Goal: Transaction & Acquisition: Purchase product/service

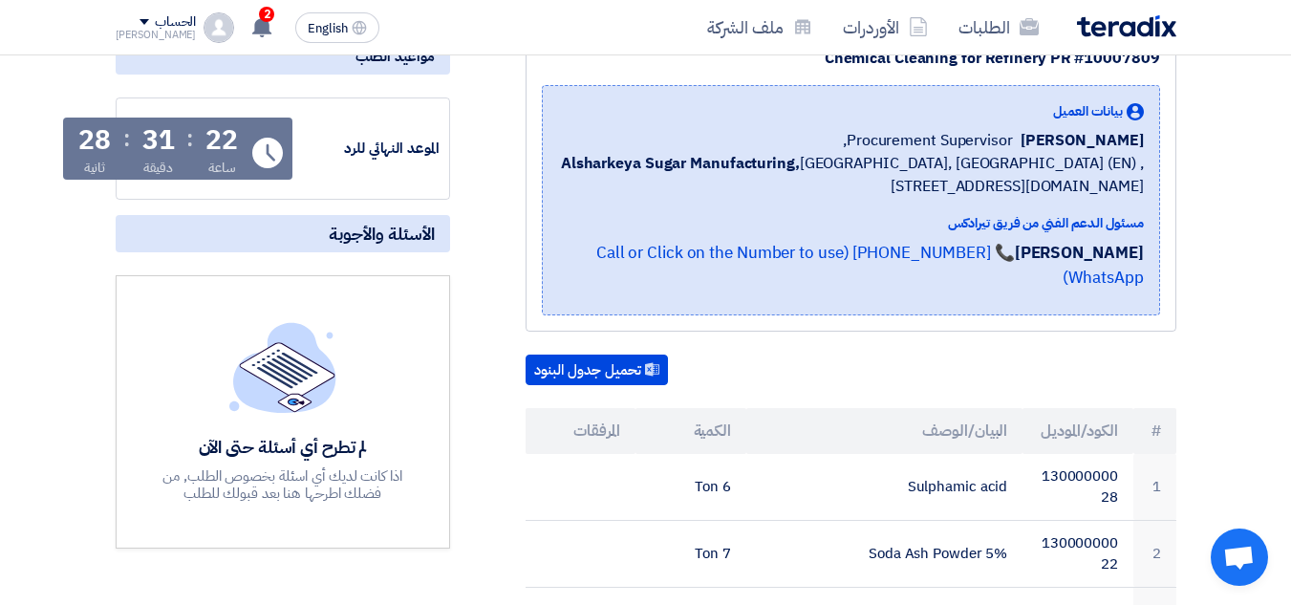
scroll to position [382, 0]
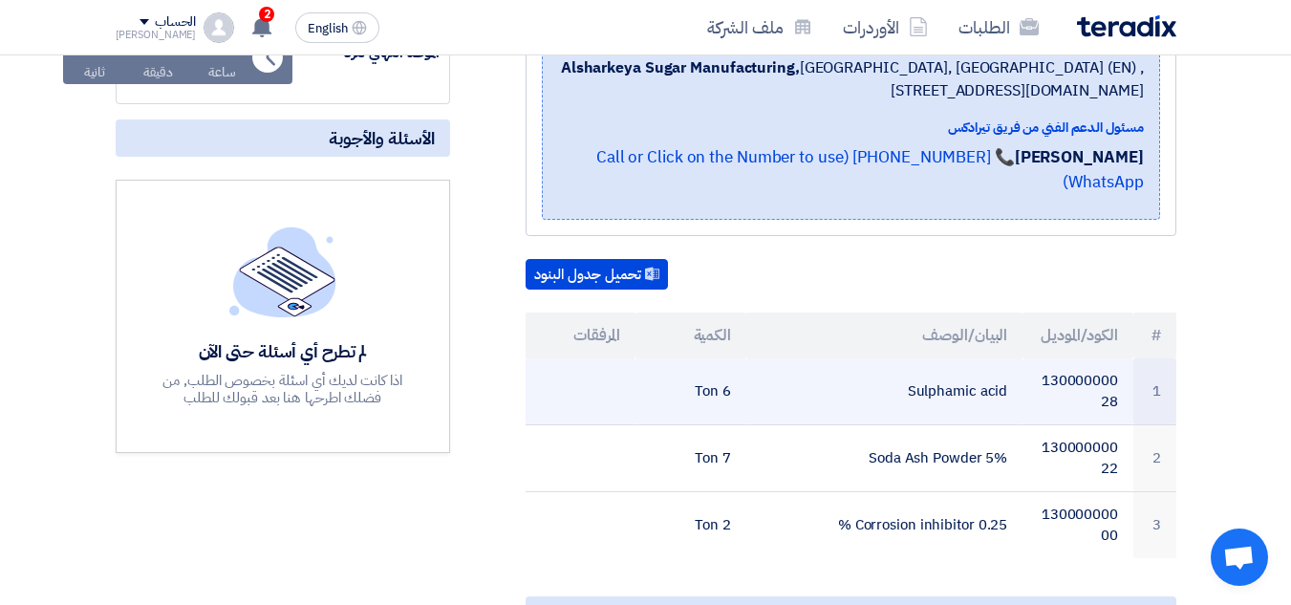
click at [999, 370] on td "Sulphamic acid" at bounding box center [884, 391] width 276 height 67
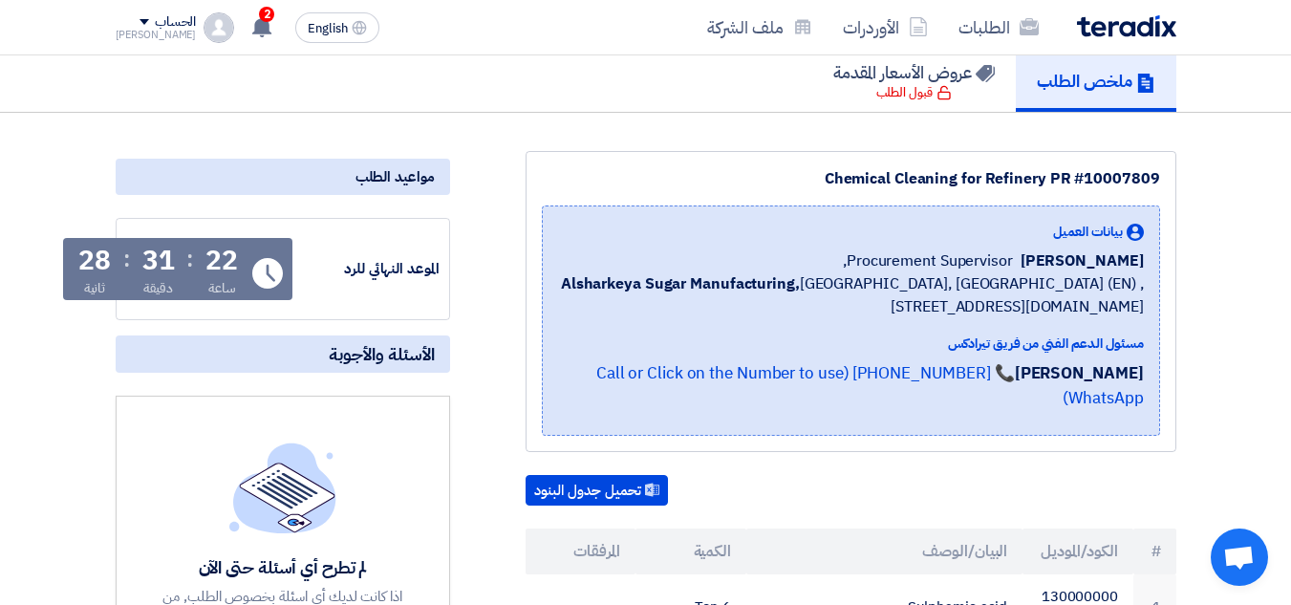
scroll to position [0, 0]
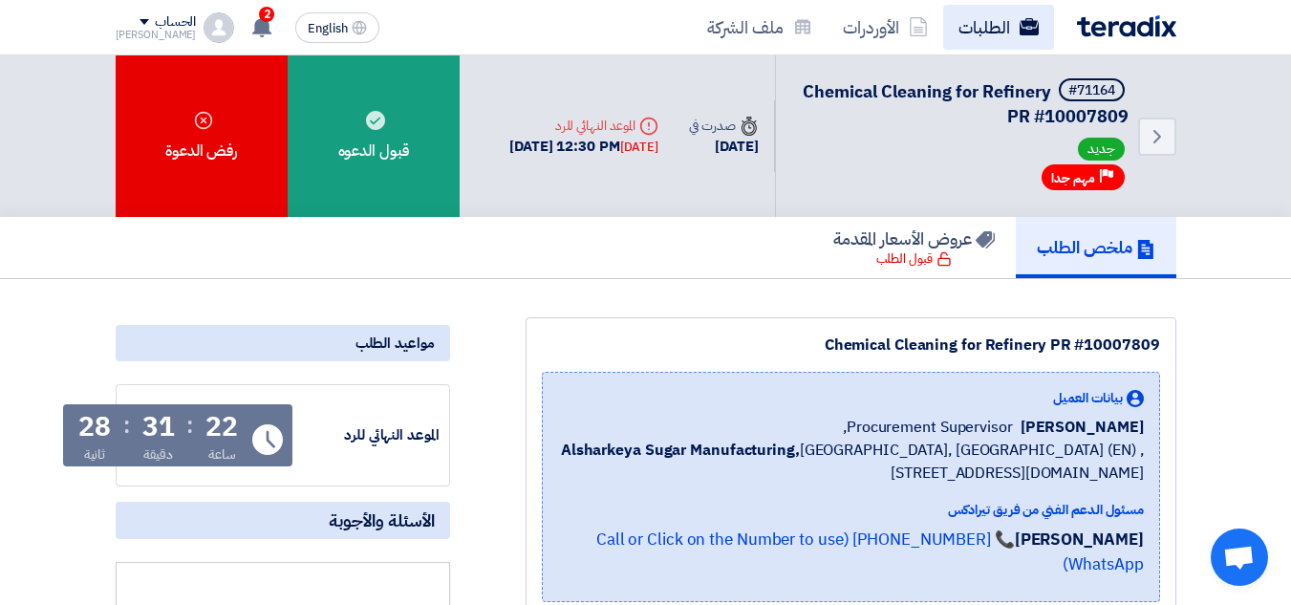
click at [968, 33] on link "الطلبات" at bounding box center [998, 27] width 111 height 45
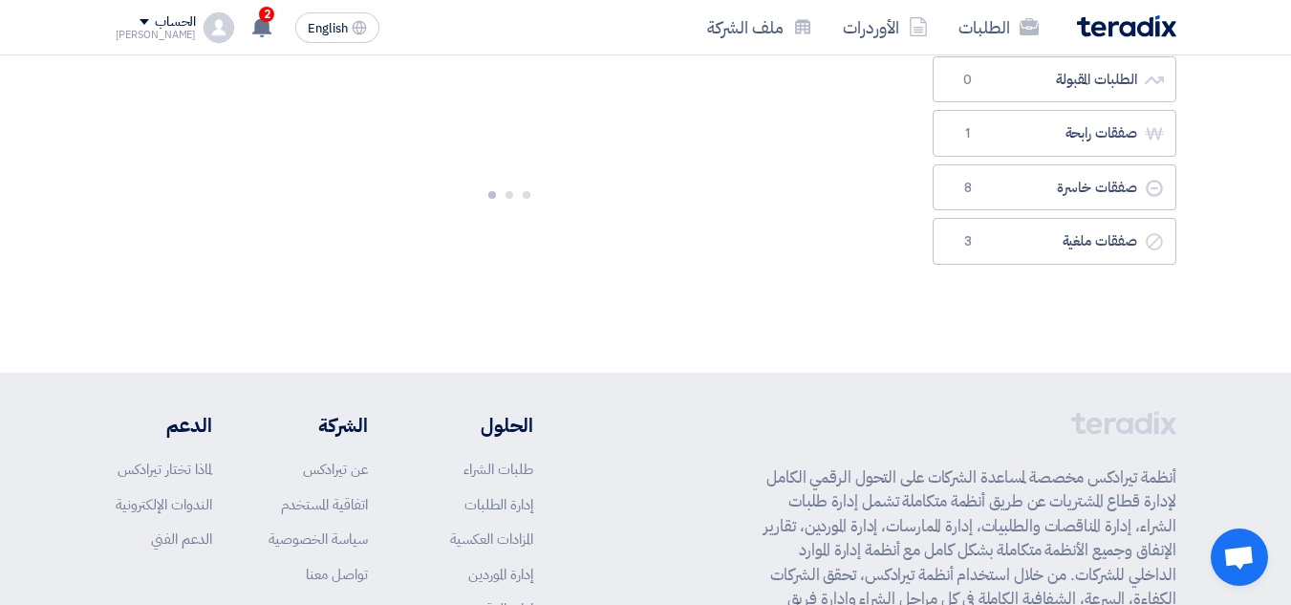
scroll to position [191, 0]
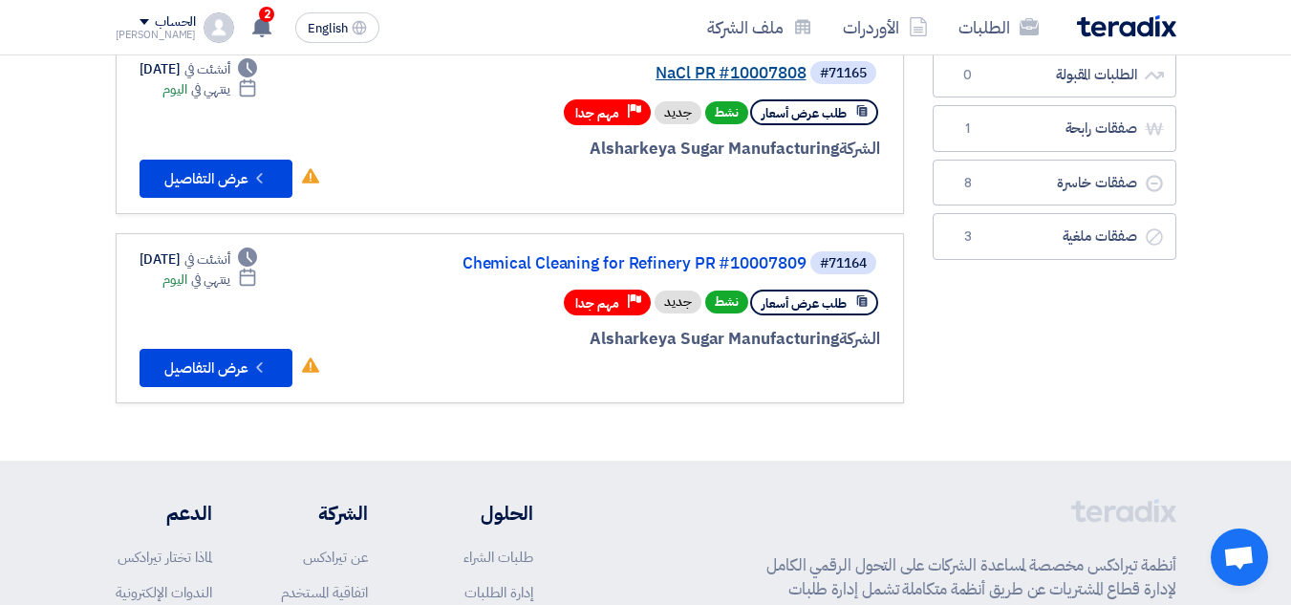
click at [739, 78] on link "NaCl PR #10007808" at bounding box center [615, 73] width 382 height 17
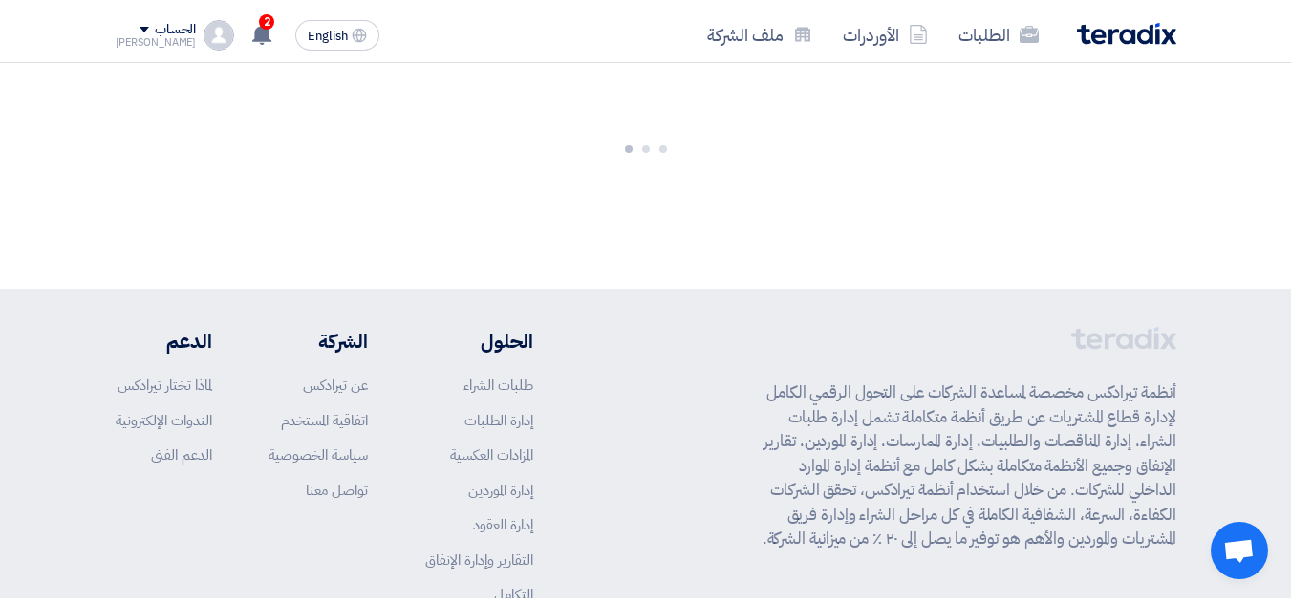
scroll to position [0, 0]
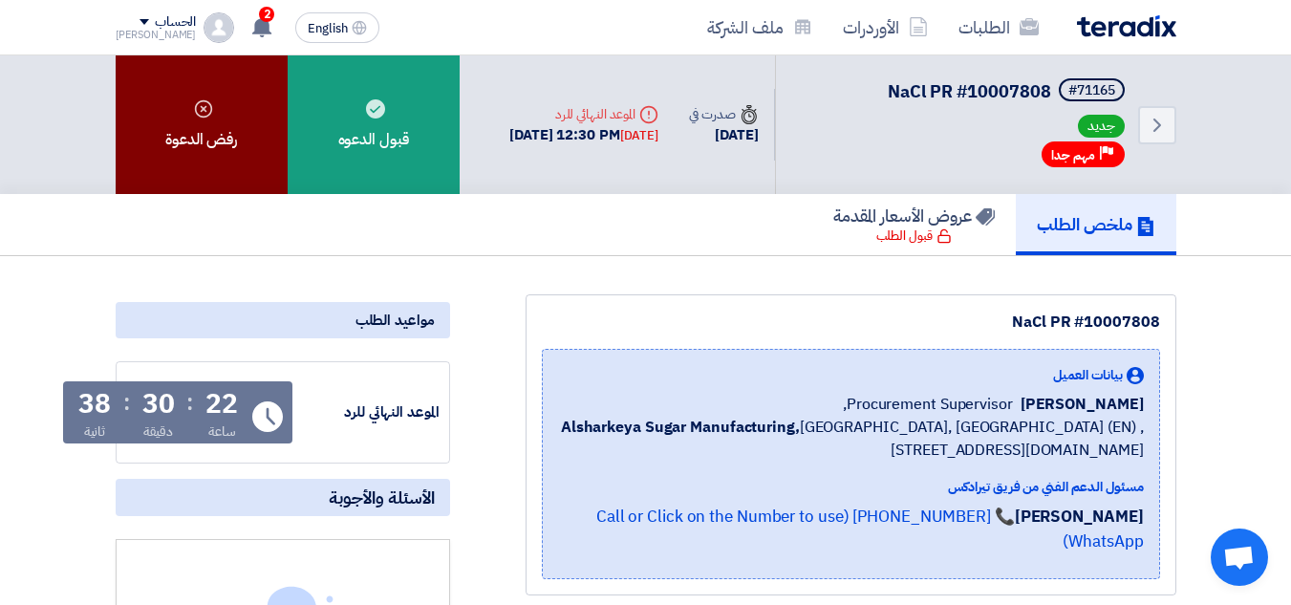
click at [199, 122] on div "رفض الدعوة" at bounding box center [202, 124] width 172 height 139
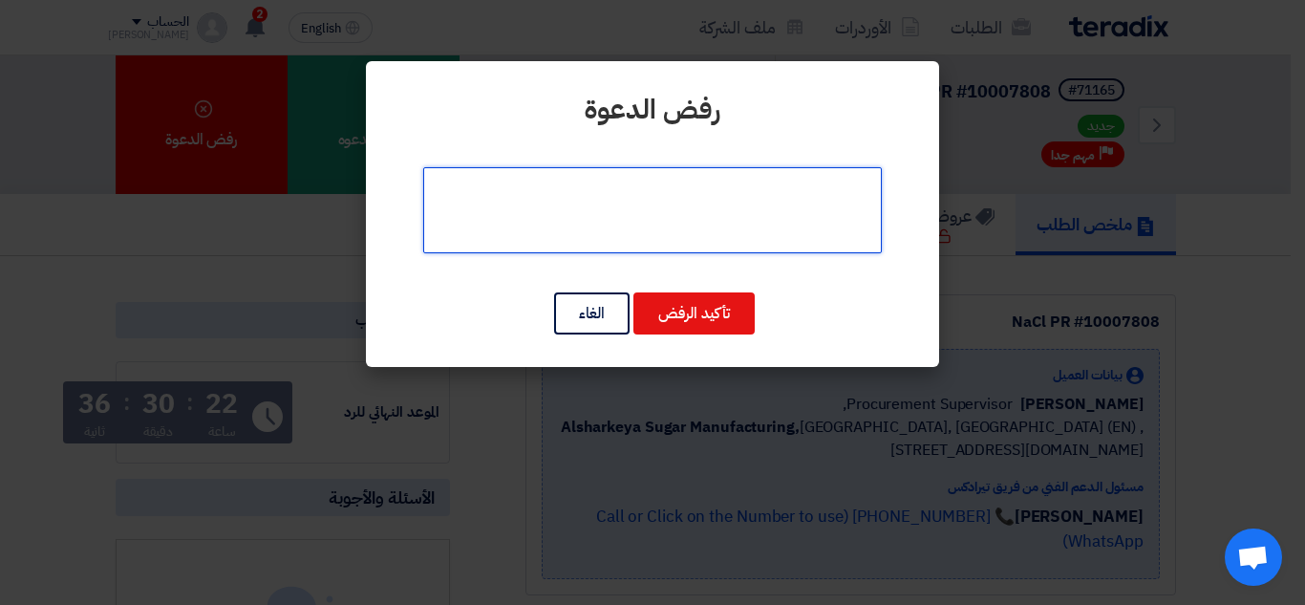
click at [672, 193] on textarea at bounding box center [652, 210] width 459 height 86
type textarea "y"
type textarea "غير متوفر"
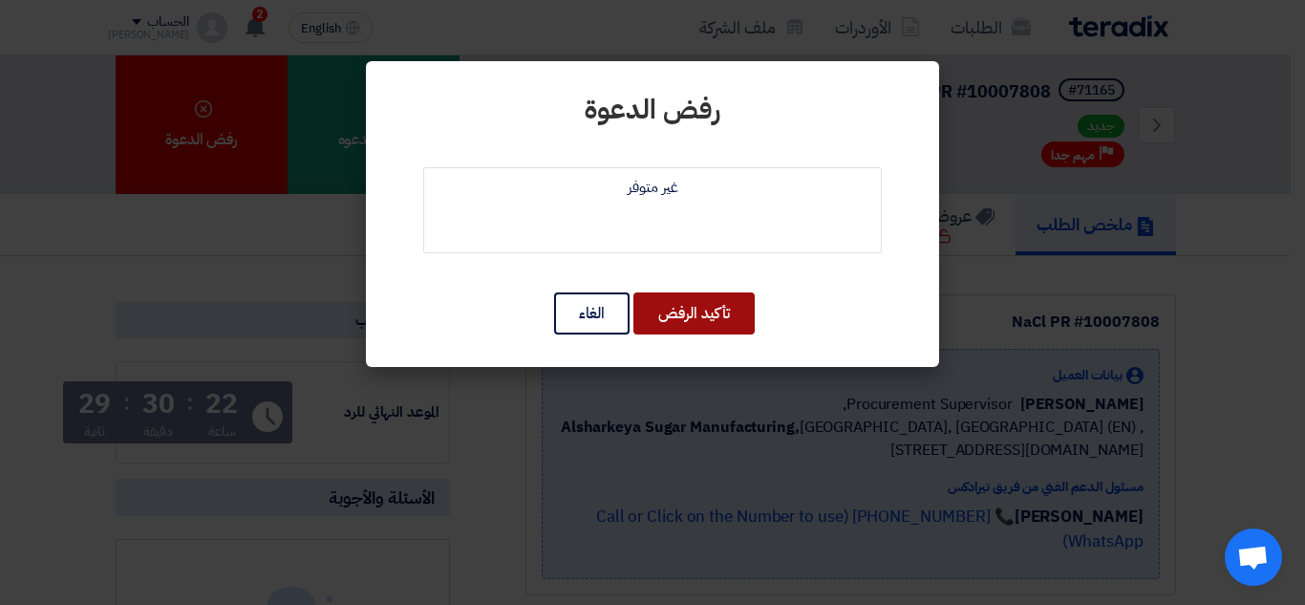
click at [688, 327] on button "تأكيد الرفض" at bounding box center [693, 313] width 121 height 42
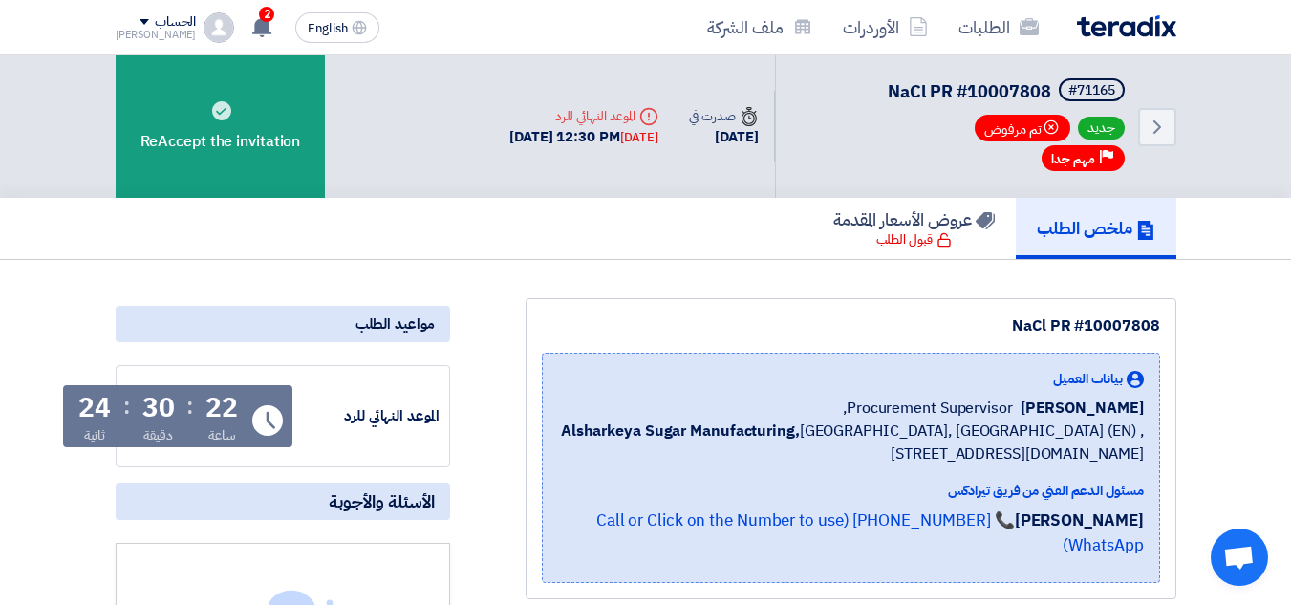
click at [1093, 32] on img at bounding box center [1126, 26] width 99 height 22
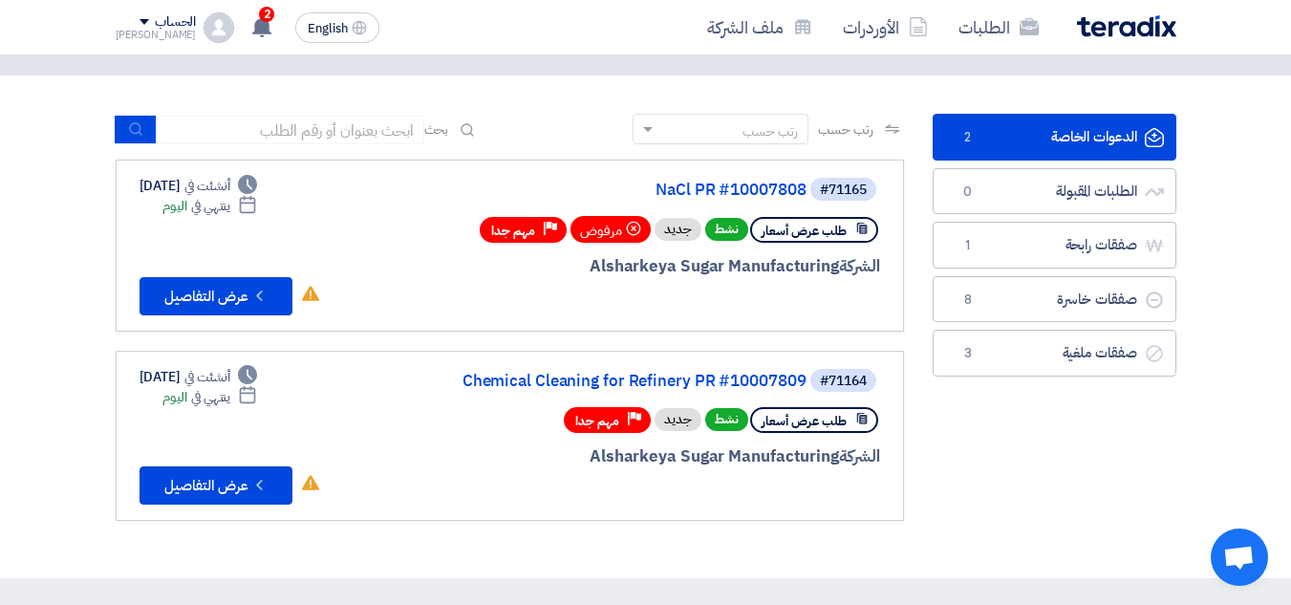
scroll to position [96, 0]
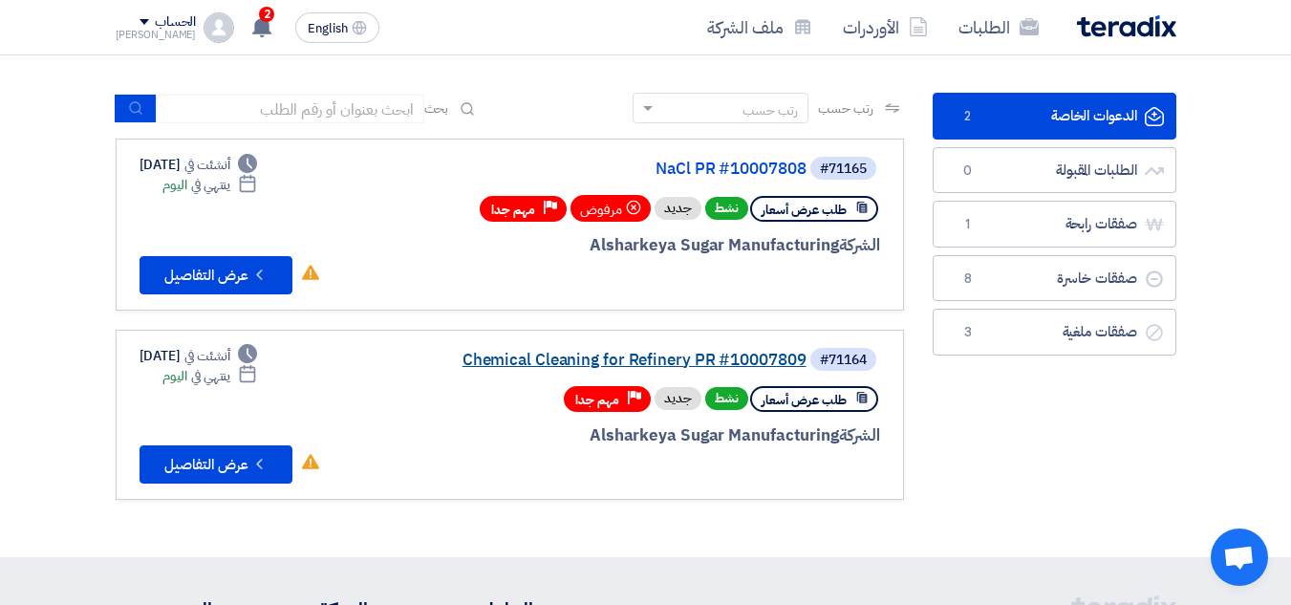
click at [742, 359] on link "Chemical Cleaning for Refinery PR #10007809" at bounding box center [615, 360] width 382 height 17
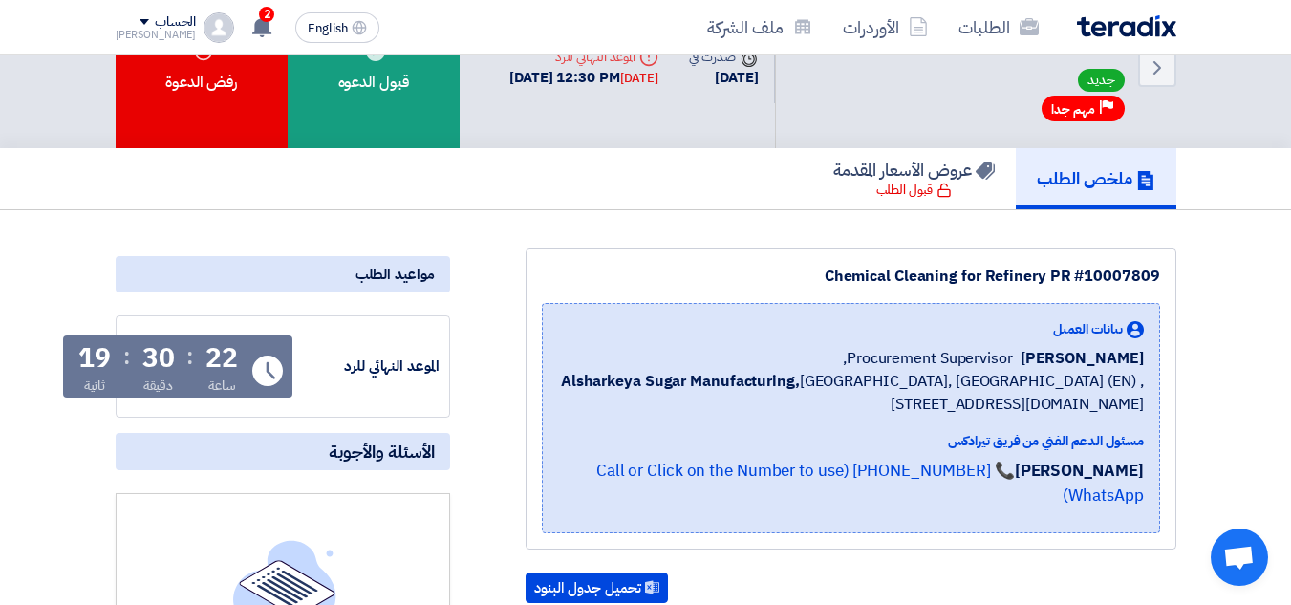
scroll to position [382, 0]
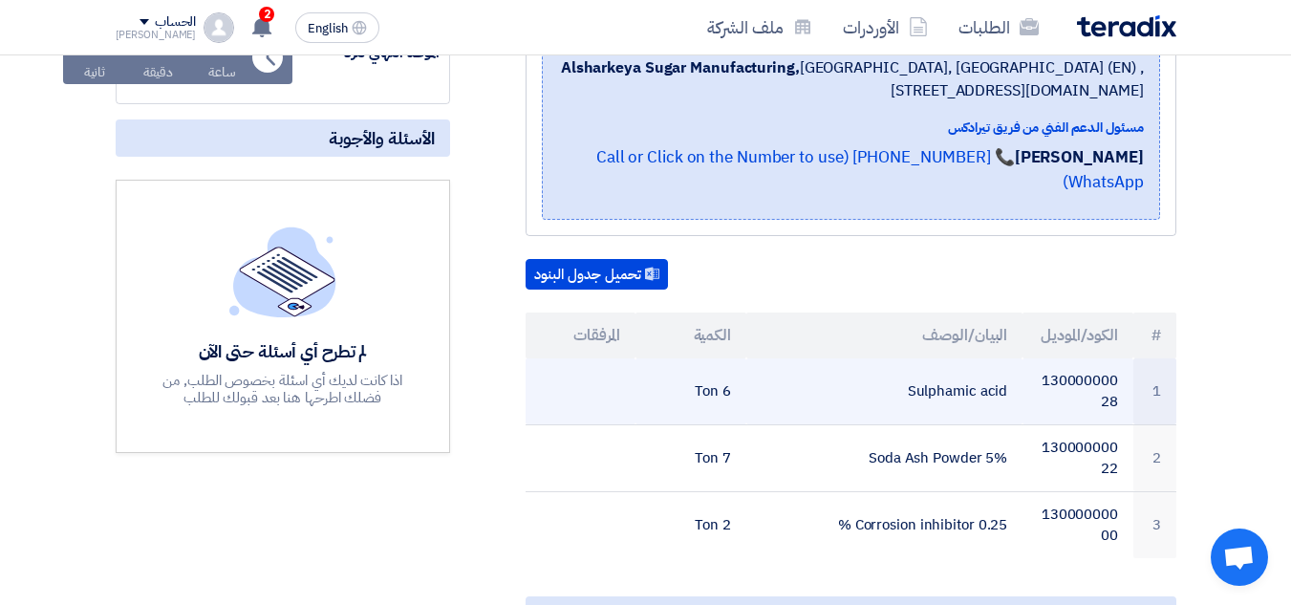
click at [789, 383] on td "Sulphamic acid" at bounding box center [884, 391] width 276 height 67
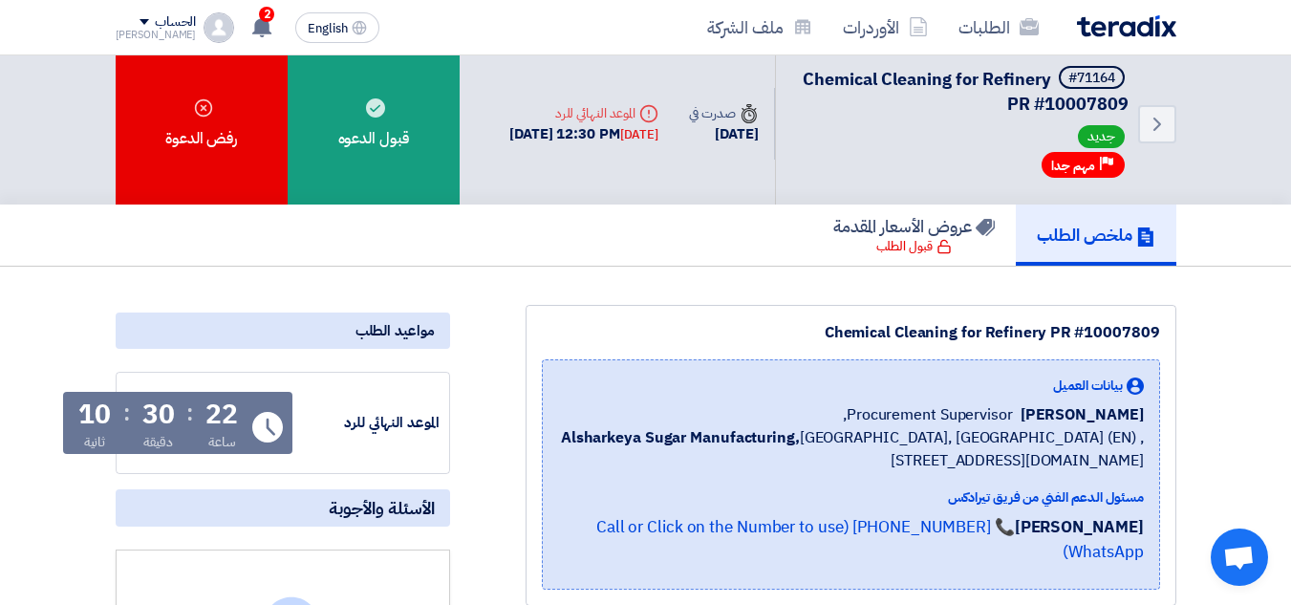
scroll to position [0, 0]
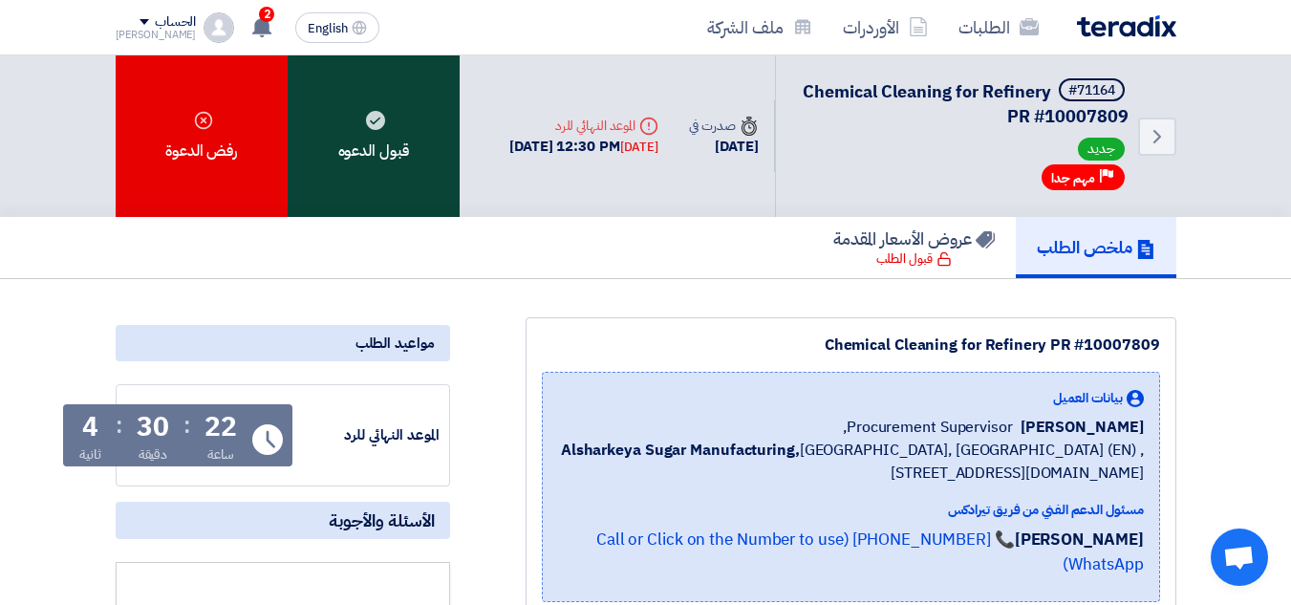
click at [359, 148] on div "قبول الدعوه" at bounding box center [374, 135] width 172 height 161
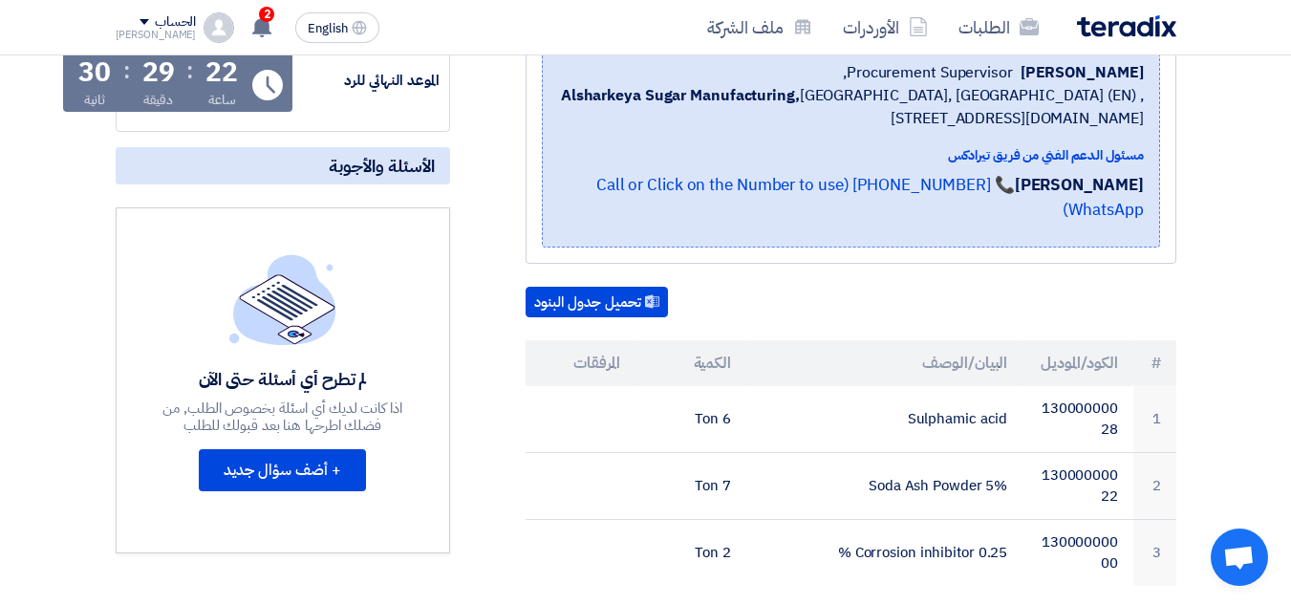
scroll to position [382, 0]
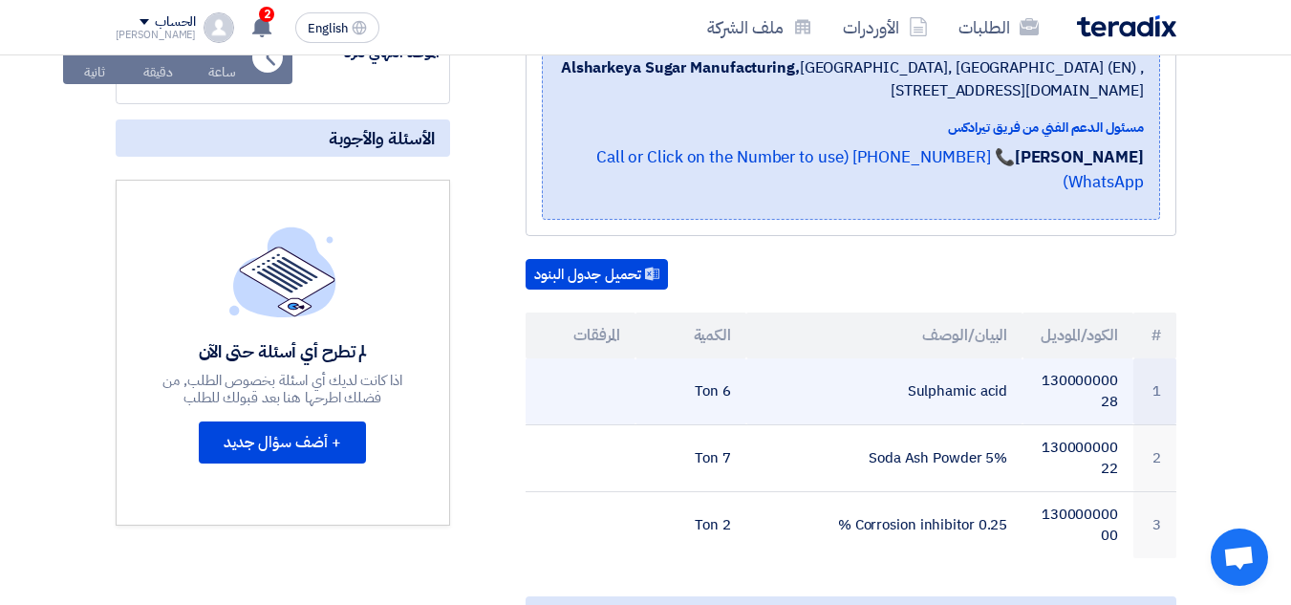
click at [762, 371] on td "Sulphamic acid" at bounding box center [884, 391] width 276 height 67
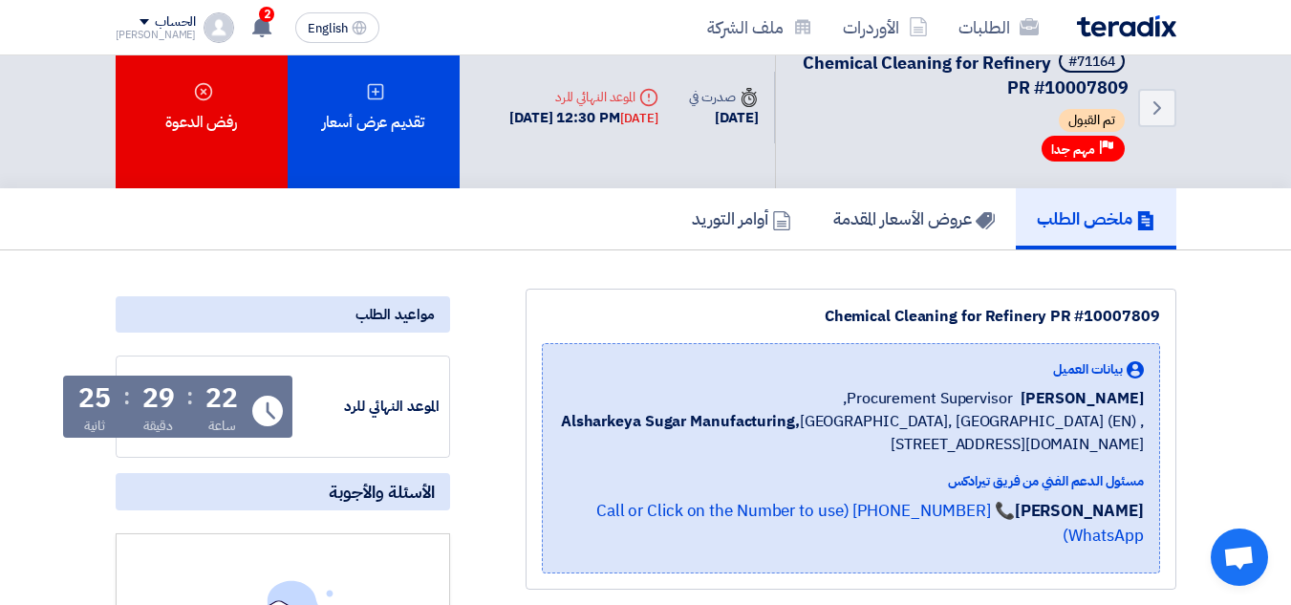
scroll to position [0, 0]
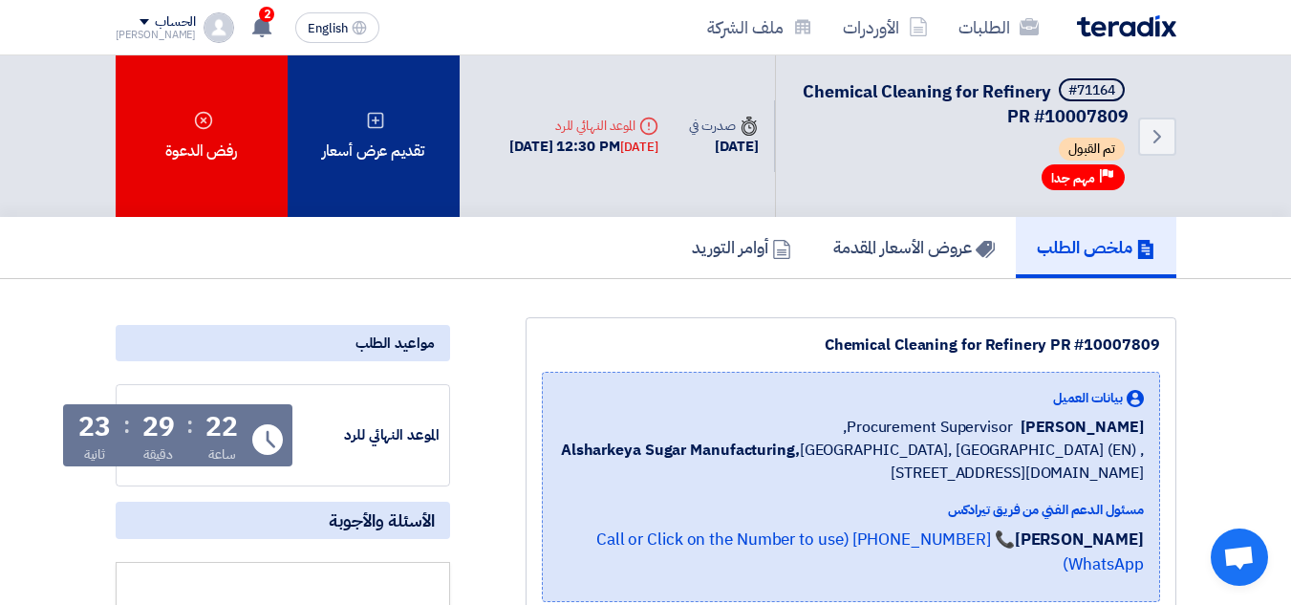
click at [388, 168] on div "تقديم عرض أسعار" at bounding box center [374, 135] width 172 height 161
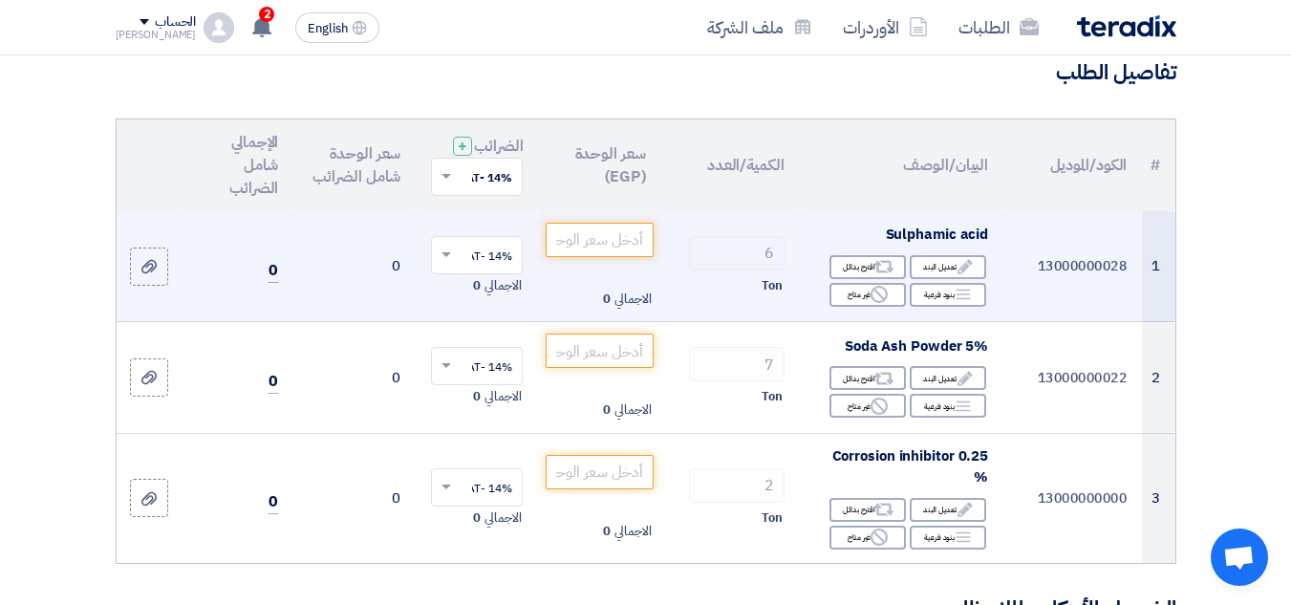
scroll to position [191, 0]
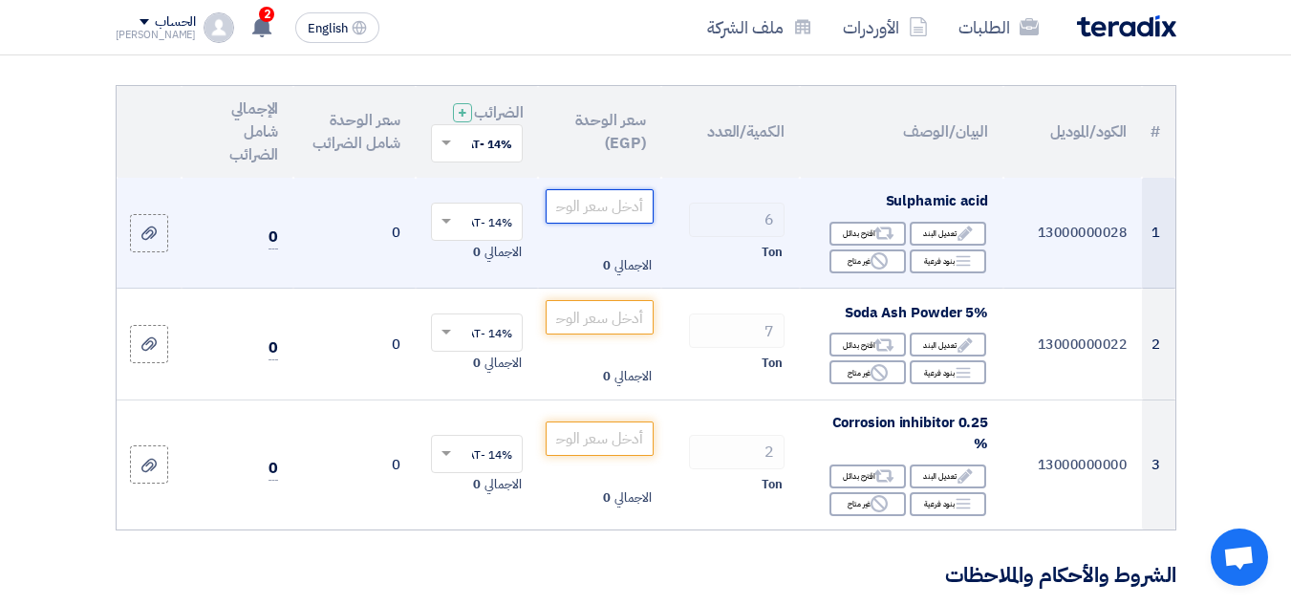
click at [560, 216] on input "number" at bounding box center [598, 206] width 107 height 34
click at [563, 211] on input "59000" at bounding box center [598, 206] width 107 height 34
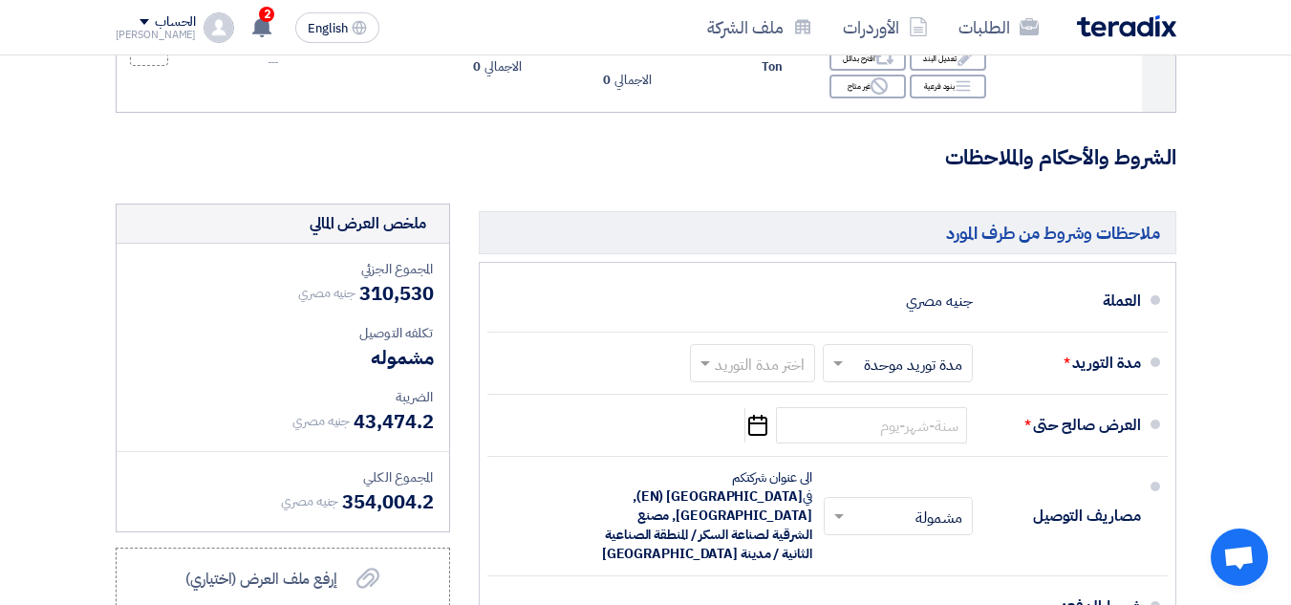
scroll to position [669, 0]
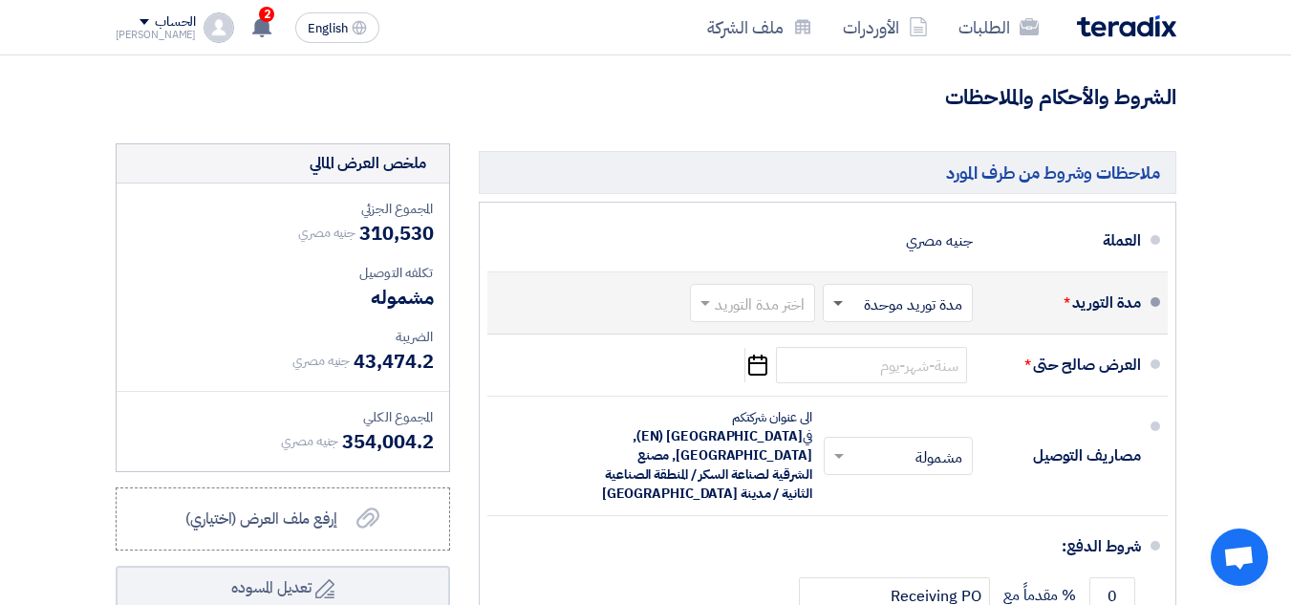
type input "51755"
click at [842, 312] on span at bounding box center [835, 302] width 24 height 19
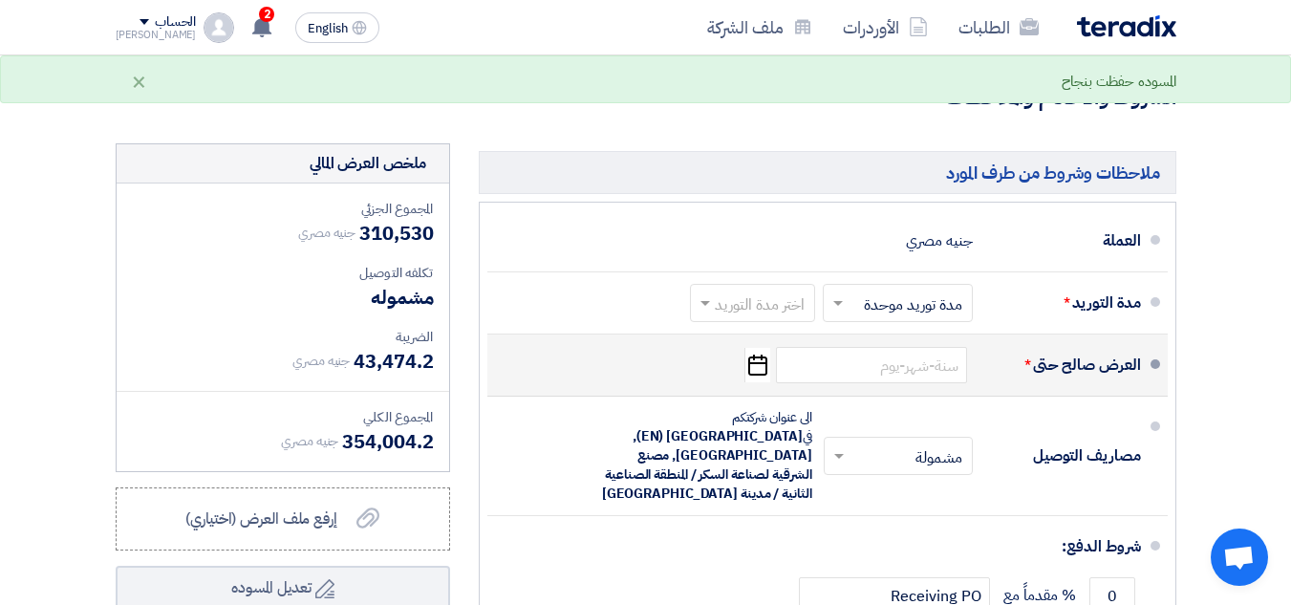
click at [672, 384] on div "العرض صالح حتى * Pick a date" at bounding box center [821, 365] width 638 height 46
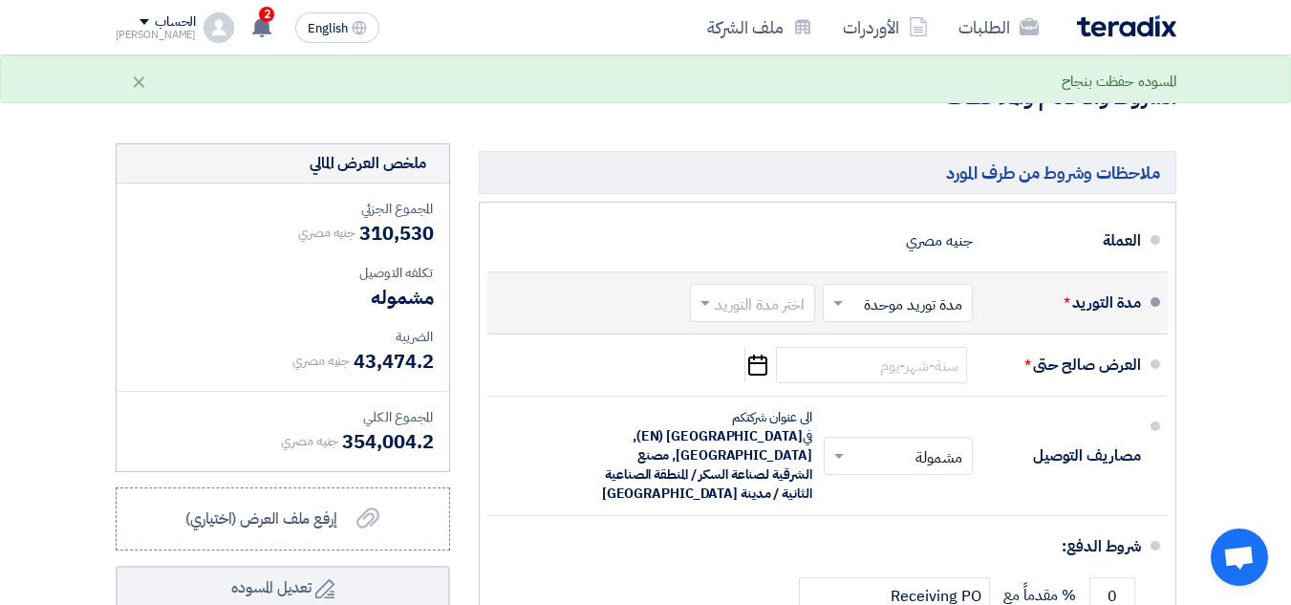
click at [714, 322] on div "اختر مدة التوريد" at bounding box center [752, 303] width 125 height 38
click at [713, 312] on span at bounding box center [703, 302] width 24 height 19
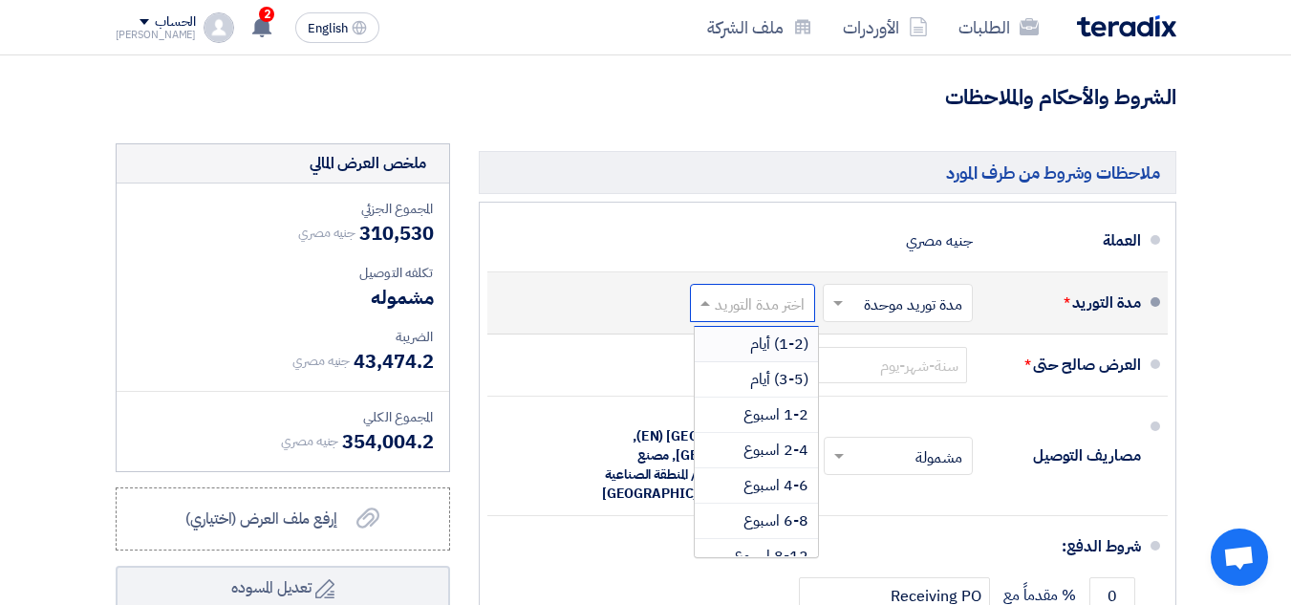
click at [730, 353] on div "(1-2) أيام" at bounding box center [756, 344] width 123 height 35
click at [730, 353] on li "العرض صالح حتى * Pick a date" at bounding box center [827, 365] width 680 height 62
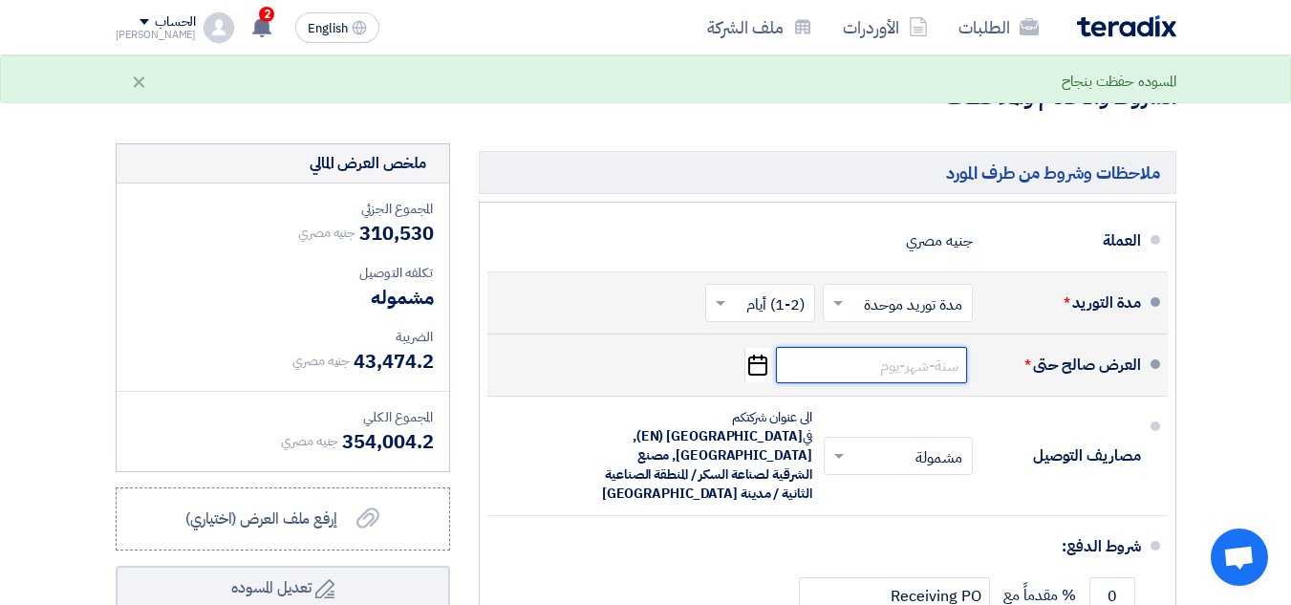
click at [841, 383] on input at bounding box center [871, 365] width 191 height 36
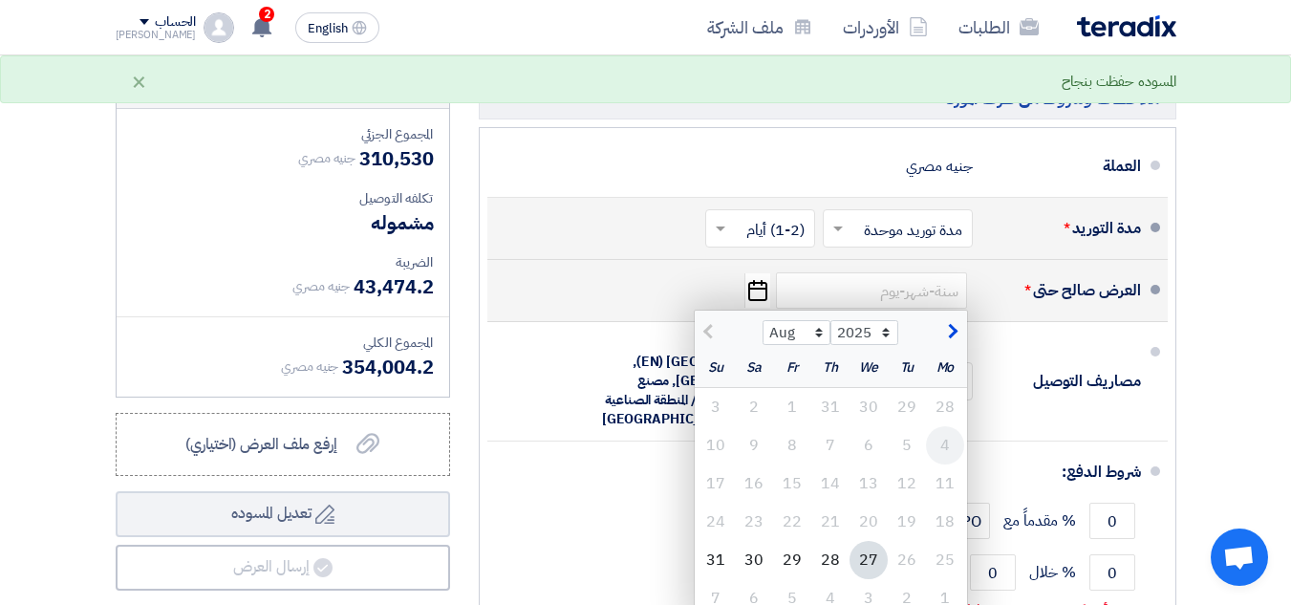
scroll to position [764, 0]
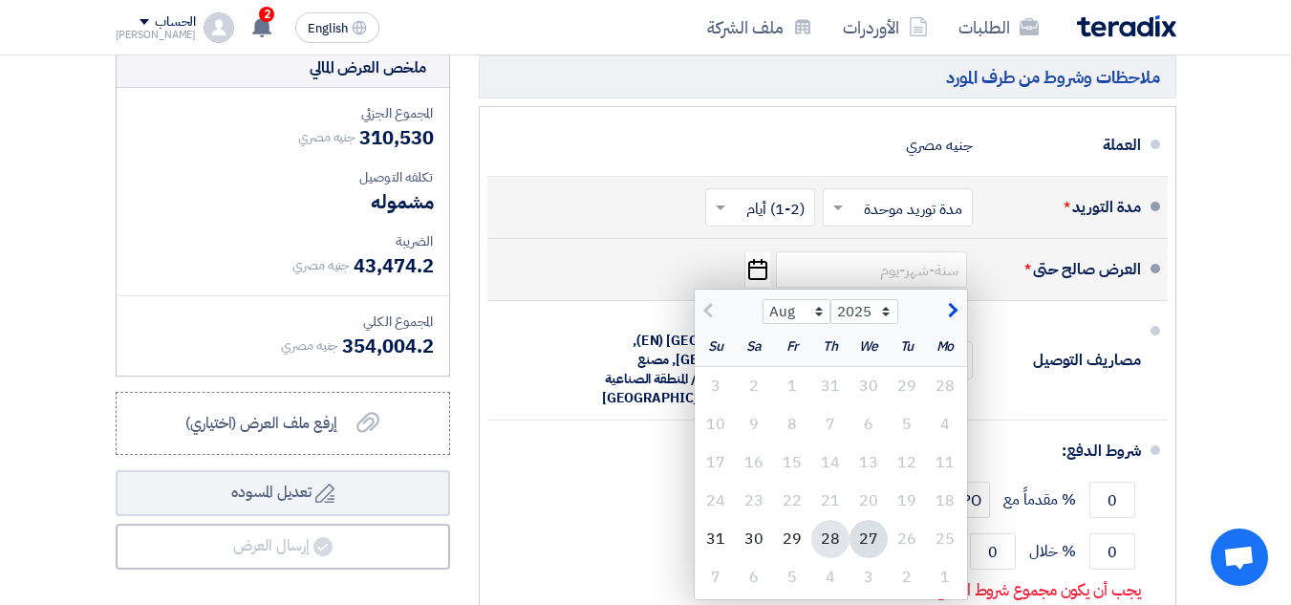
click at [836, 547] on div "28" at bounding box center [830, 539] width 38 height 38
type input "[DATE]"
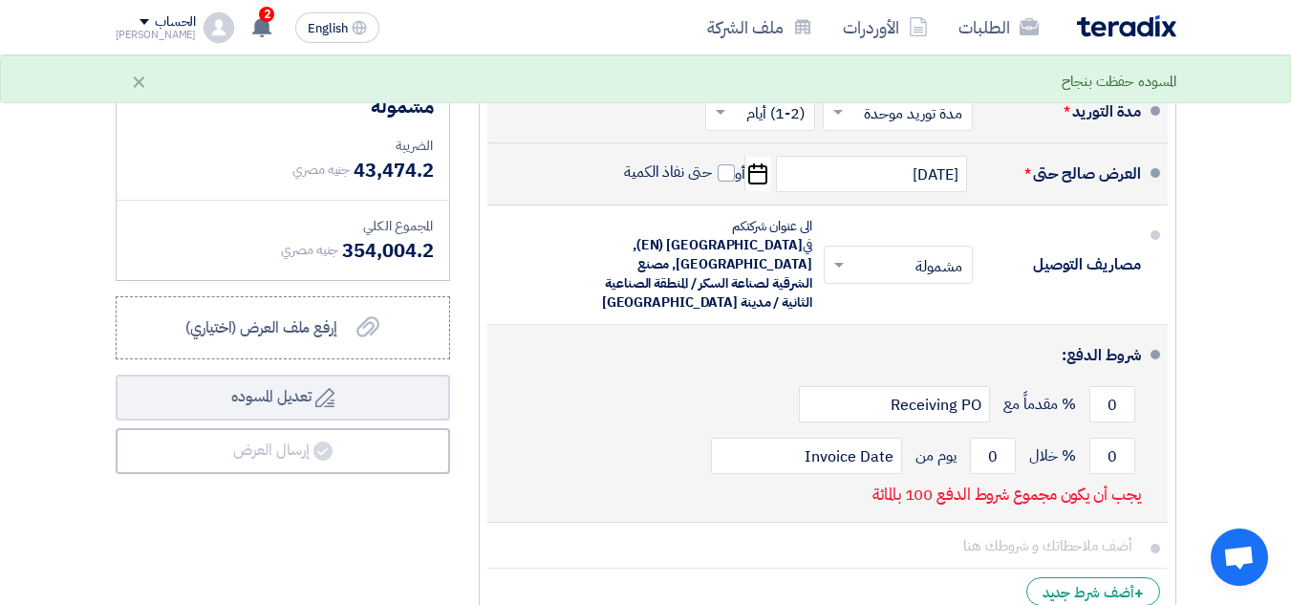
scroll to position [955, 0]
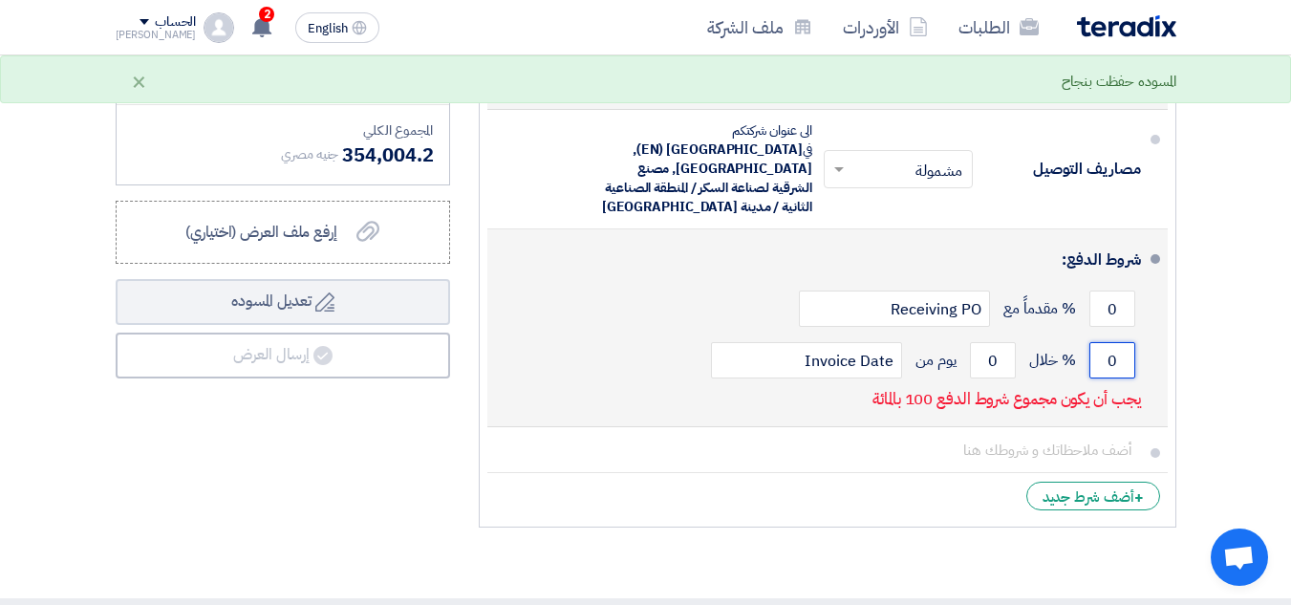
click at [1111, 363] on input "0" at bounding box center [1112, 360] width 46 height 36
type input "0"
type input "100"
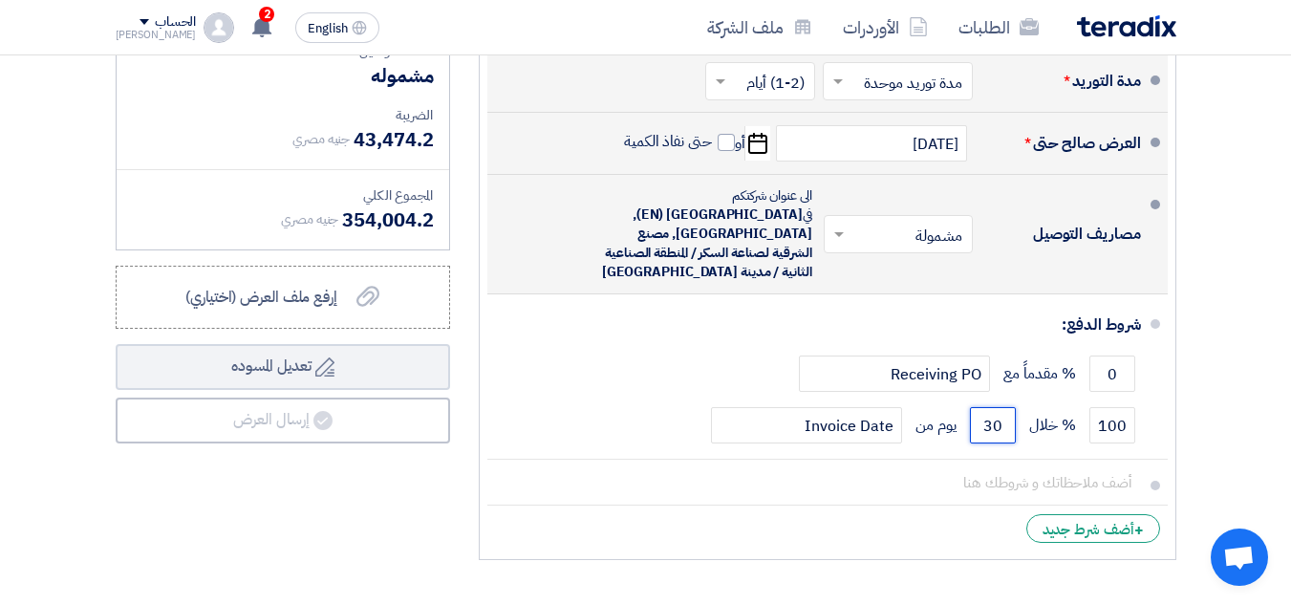
scroll to position [860, 0]
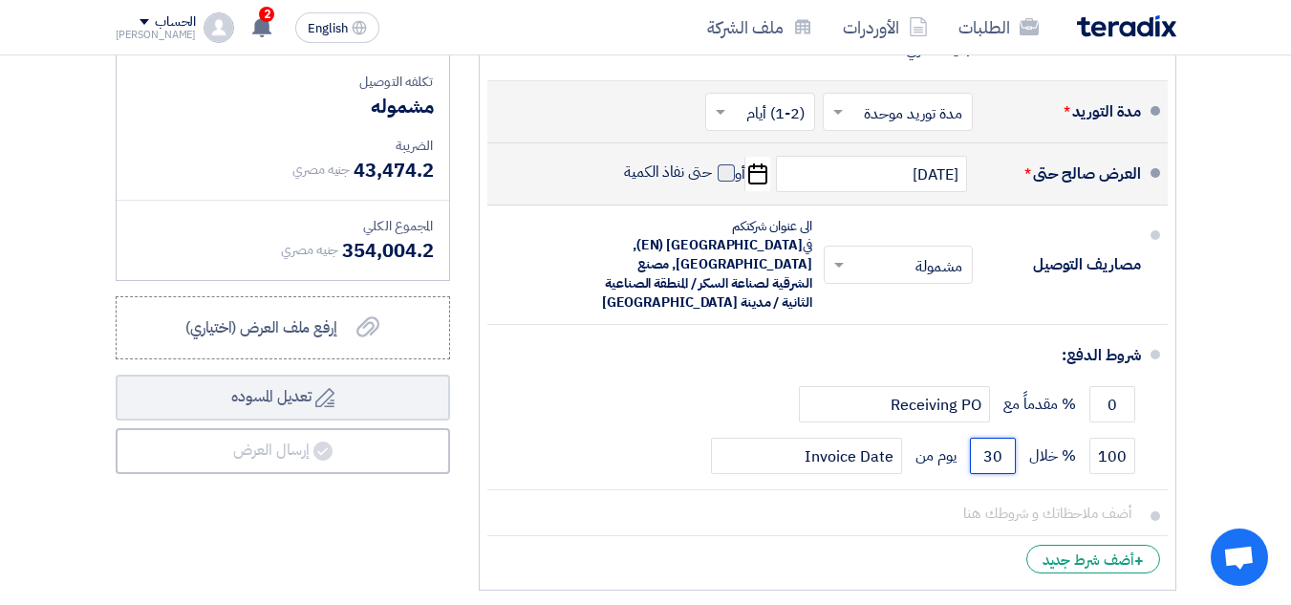
type input "30"
click at [723, 182] on span at bounding box center [725, 172] width 17 height 17
click at [712, 195] on input "حتى نفاذ الكمية" at bounding box center [666, 180] width 92 height 36
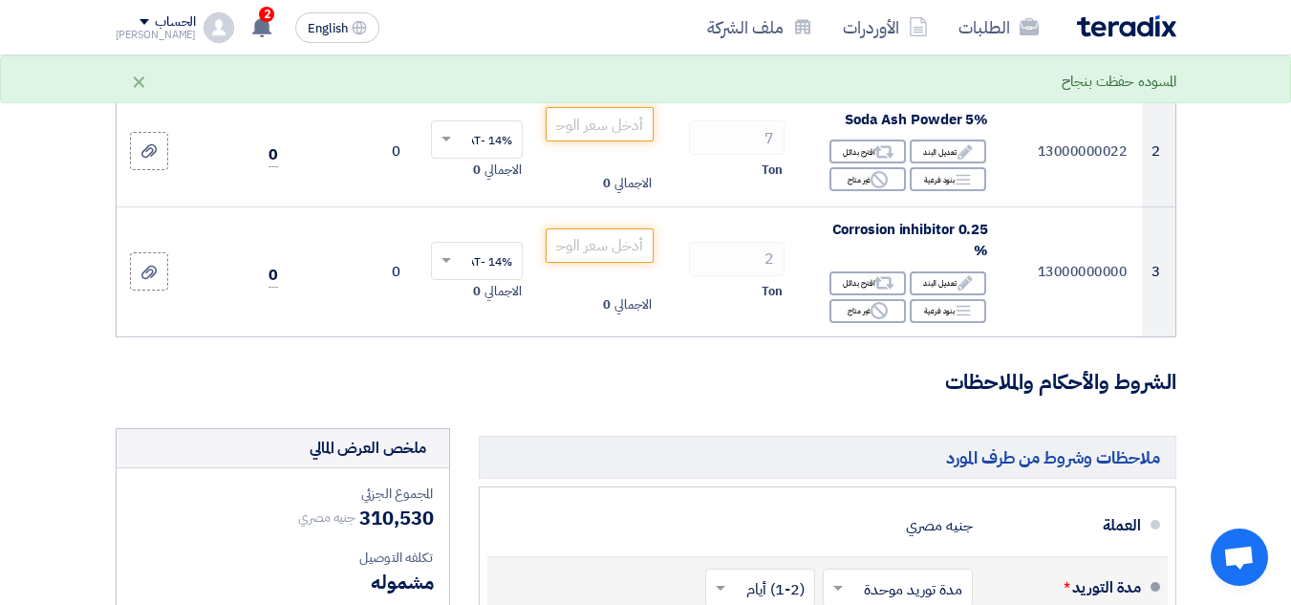
scroll to position [382, 0]
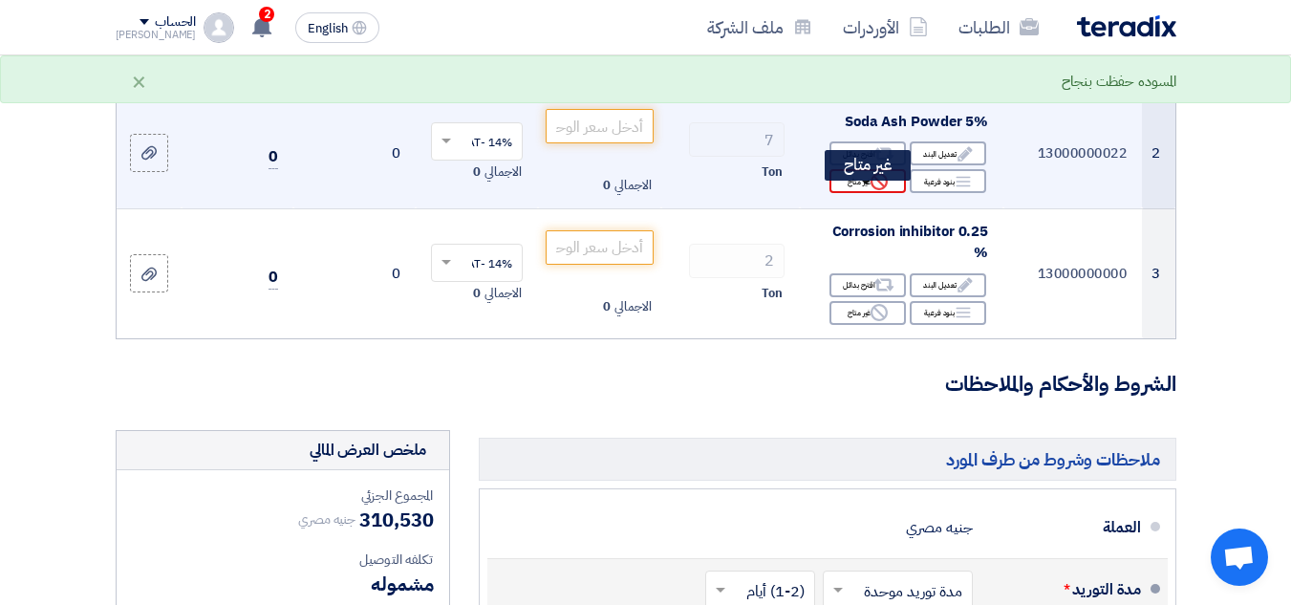
click at [866, 193] on div "Reject غير متاح" at bounding box center [867, 181] width 76 height 24
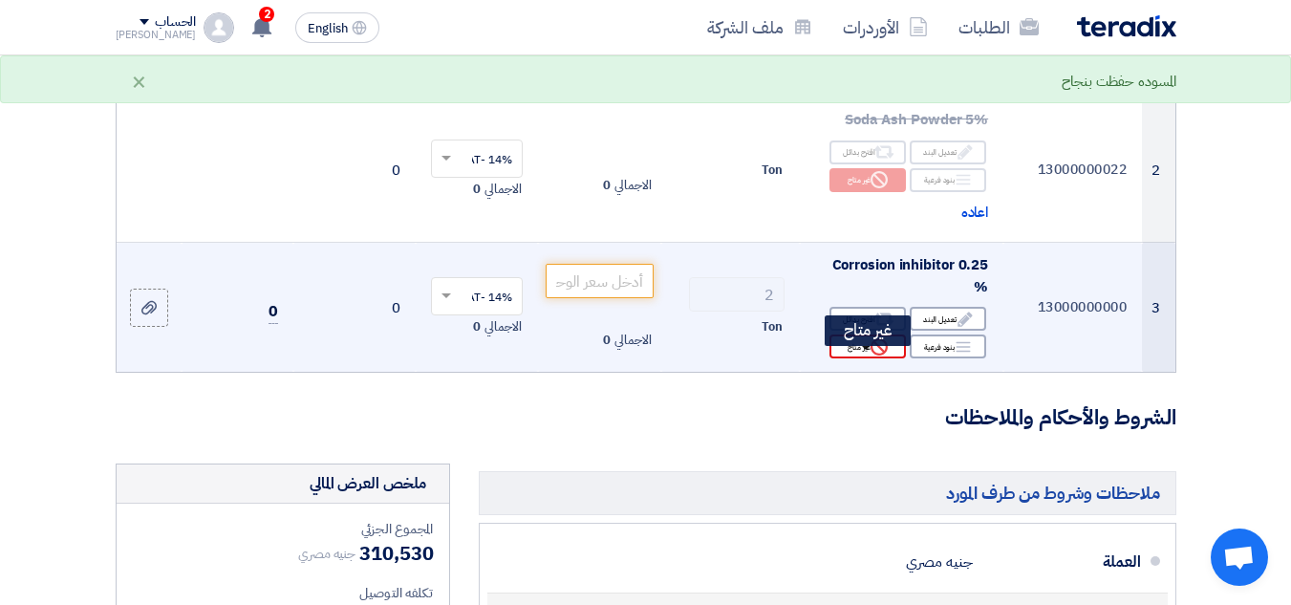
click at [860, 358] on div "Reject غير متاح" at bounding box center [867, 346] width 76 height 24
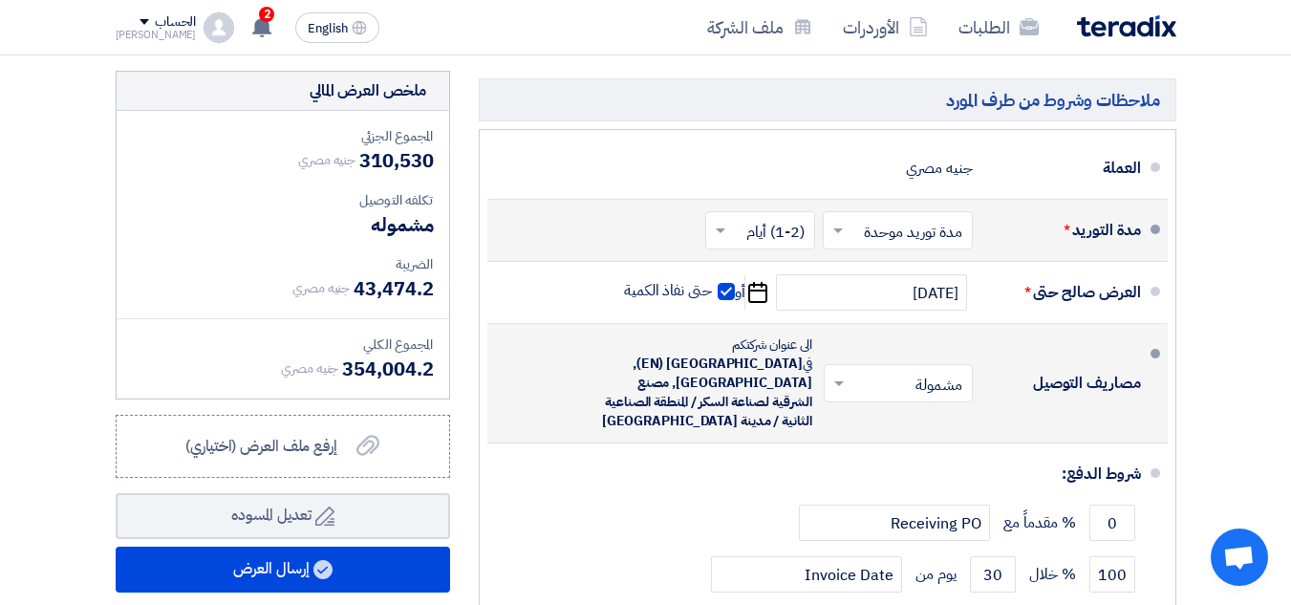
scroll to position [860, 0]
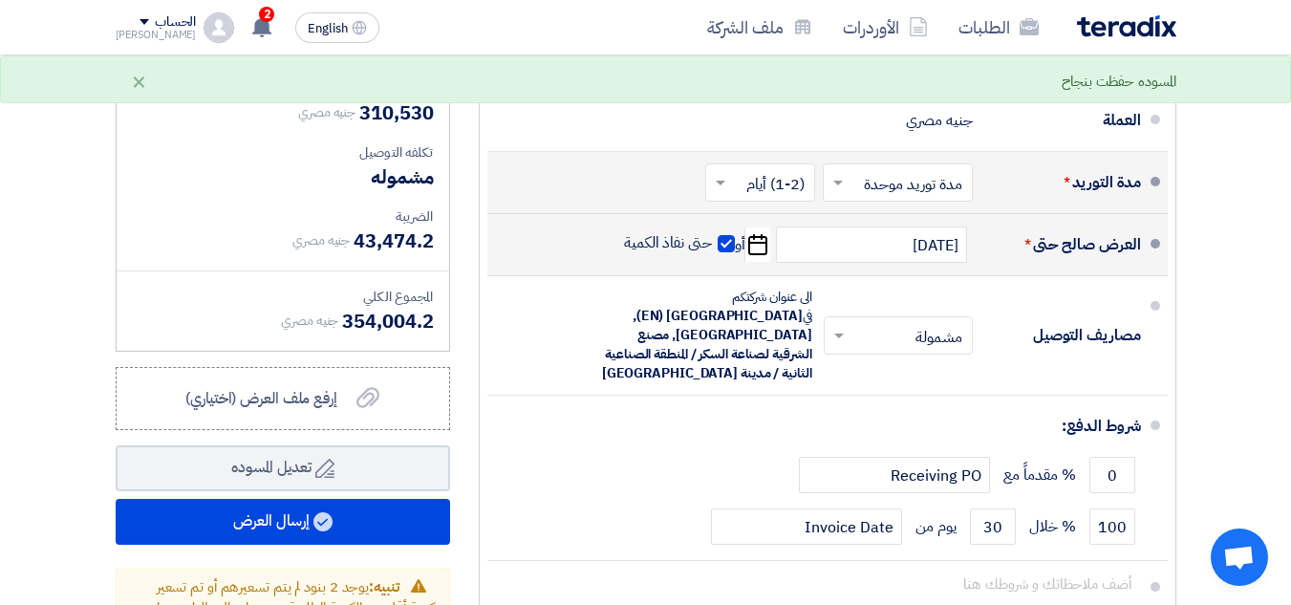
click at [724, 252] on span at bounding box center [725, 243] width 17 height 17
click at [712, 259] on input "حتى نفاذ الكمية" at bounding box center [666, 251] width 92 height 36
click at [724, 252] on span at bounding box center [725, 243] width 17 height 17
click at [712, 259] on input "حتى نفاذ الكمية" at bounding box center [666, 251] width 92 height 36
checkbox input "true"
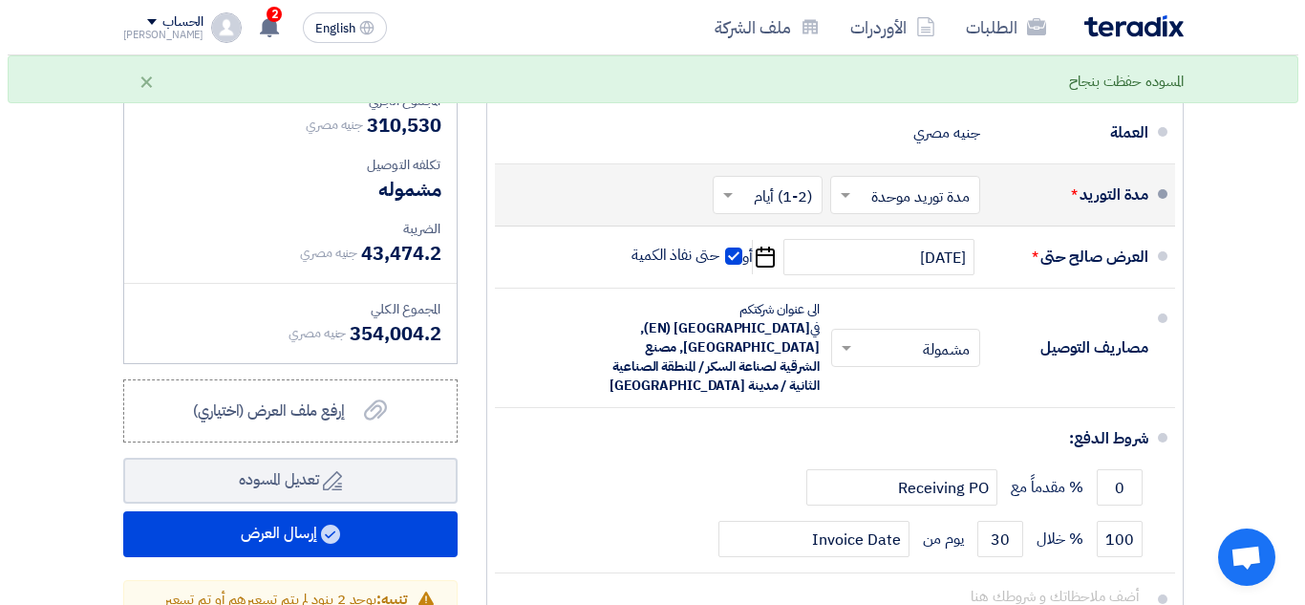
scroll to position [1051, 0]
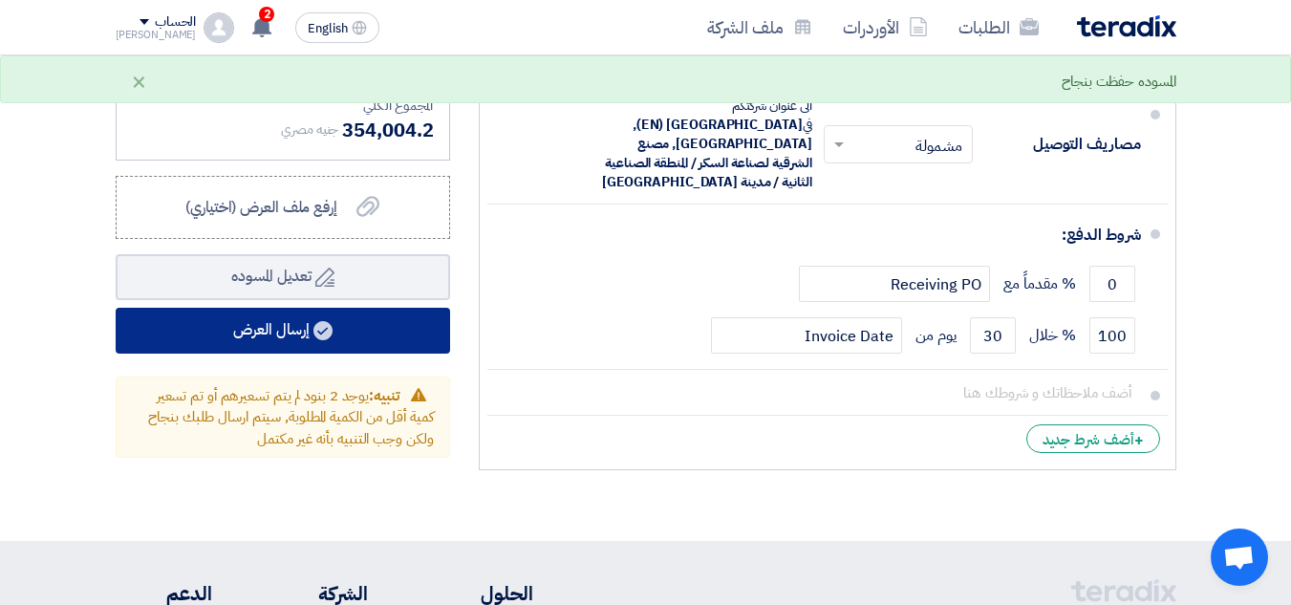
click at [323, 340] on use at bounding box center [322, 330] width 19 height 19
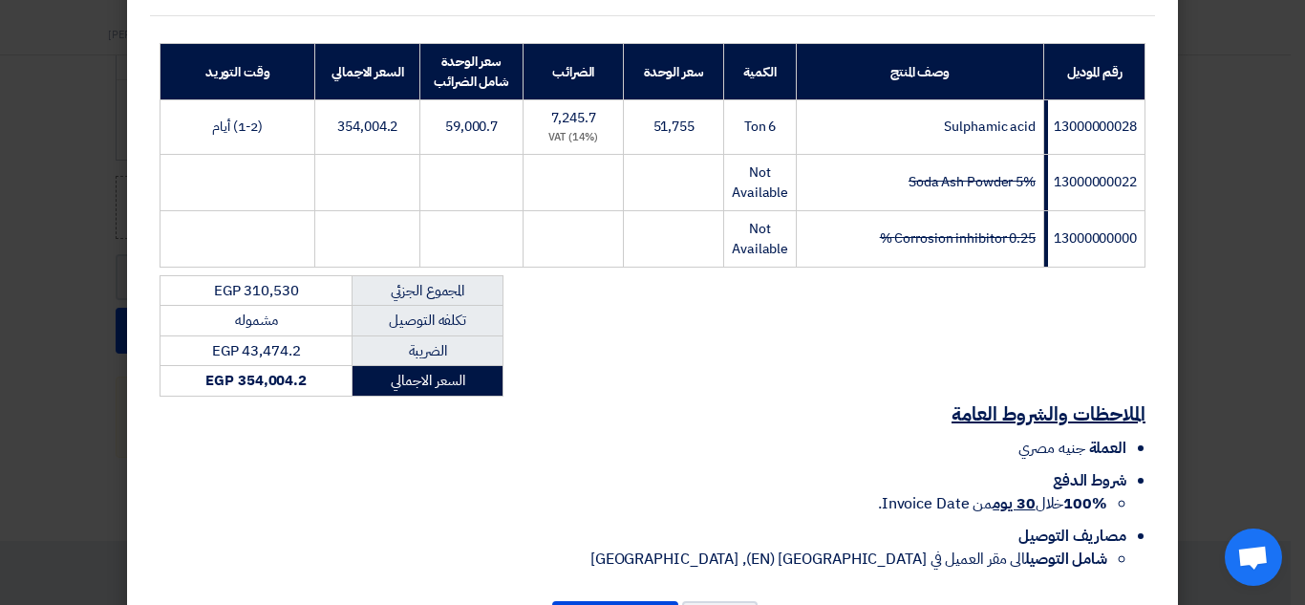
scroll to position [367, 0]
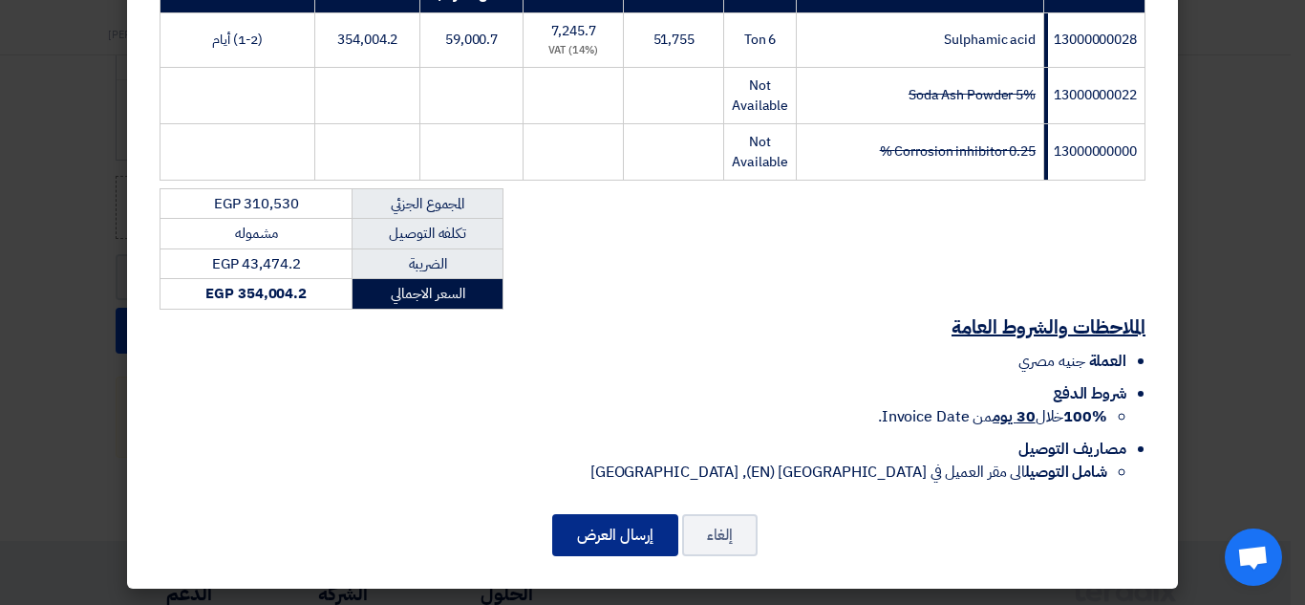
click at [627, 525] on button "إرسال العرض" at bounding box center [615, 535] width 126 height 42
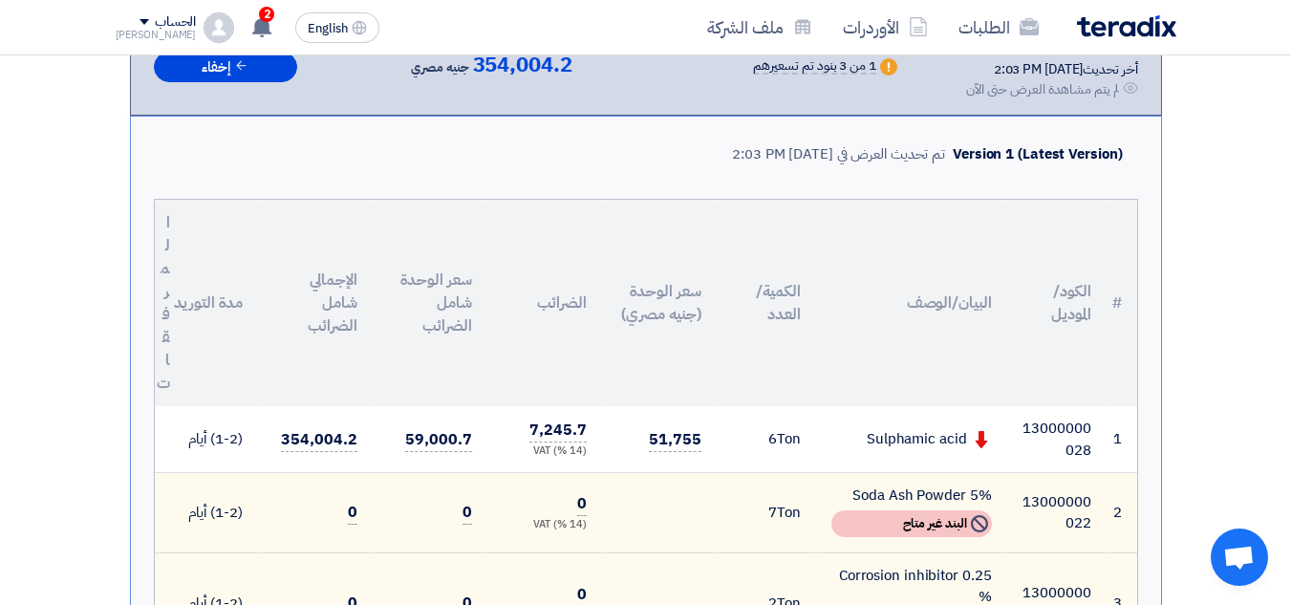
scroll to position [521, 0]
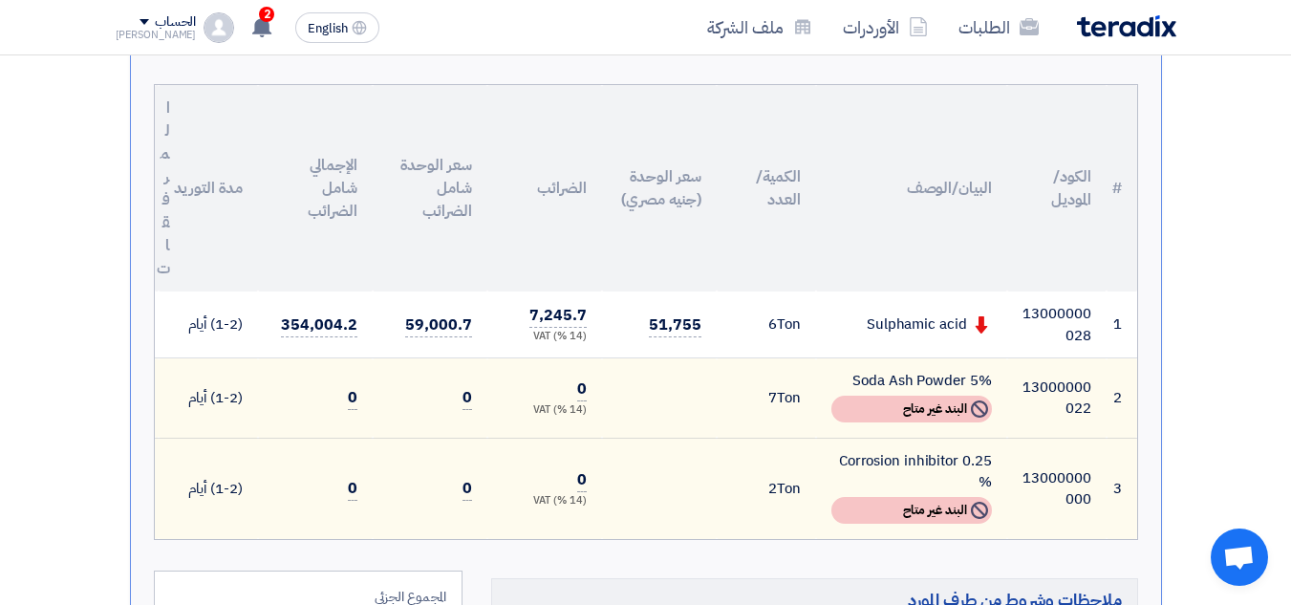
click at [1134, 32] on img at bounding box center [1126, 26] width 99 height 22
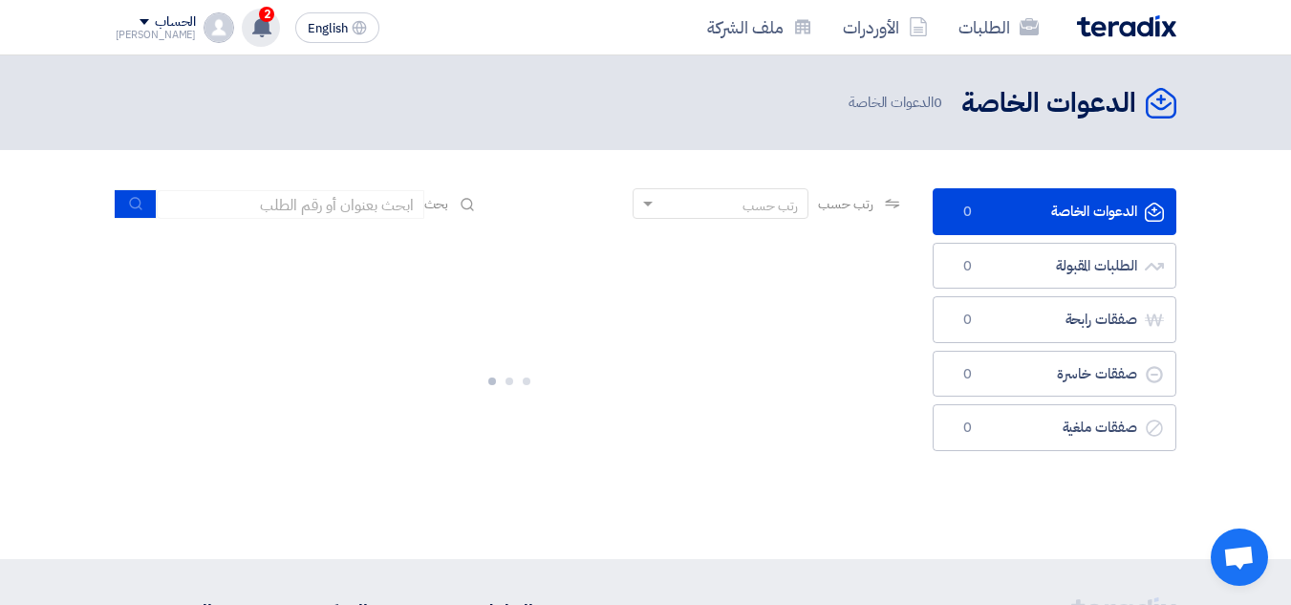
click at [252, 25] on use at bounding box center [261, 26] width 19 height 21
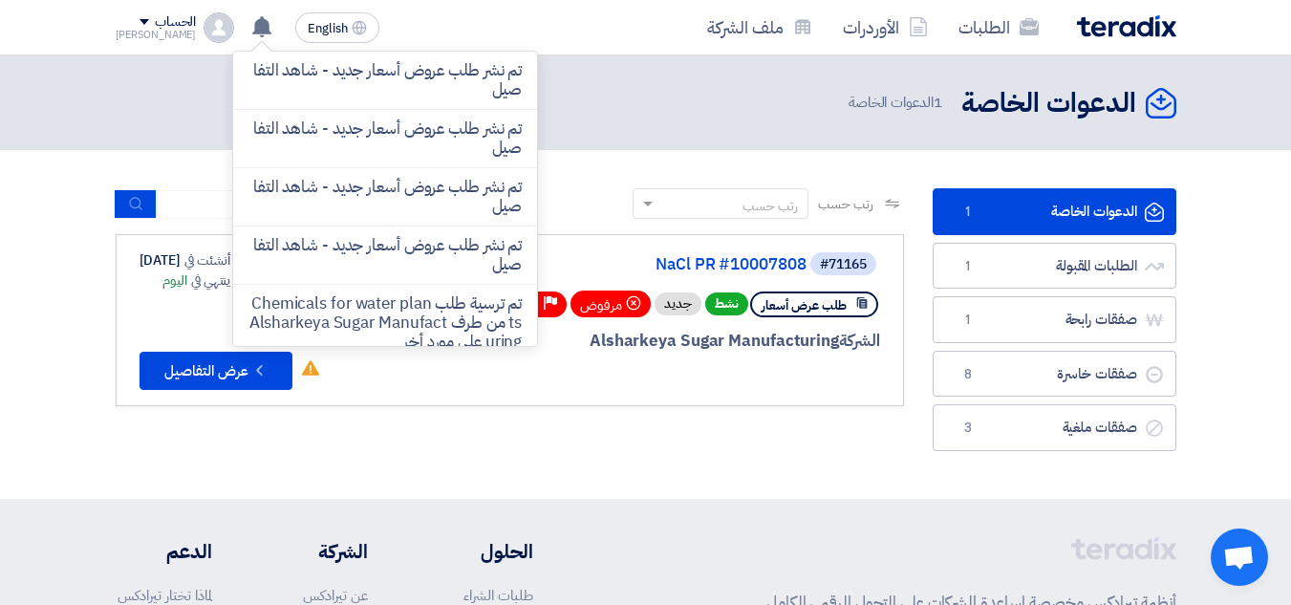
click at [1077, 29] on img at bounding box center [1126, 26] width 99 height 22
